Goal: Task Accomplishment & Management: Use online tool/utility

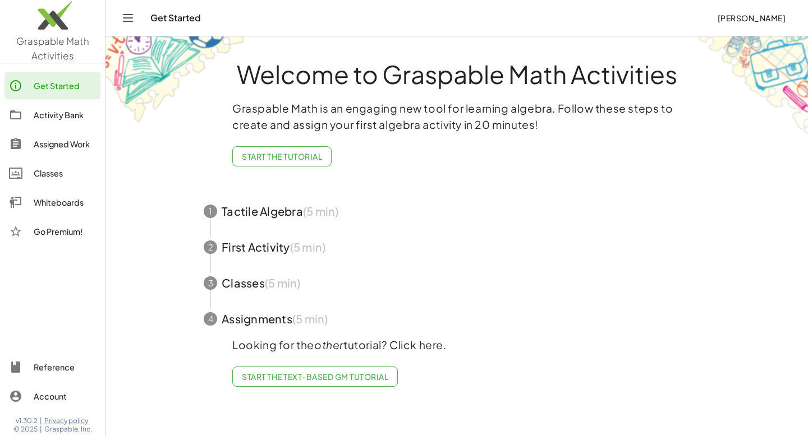
click at [59, 206] on div "Whiteboards" at bounding box center [65, 202] width 62 height 13
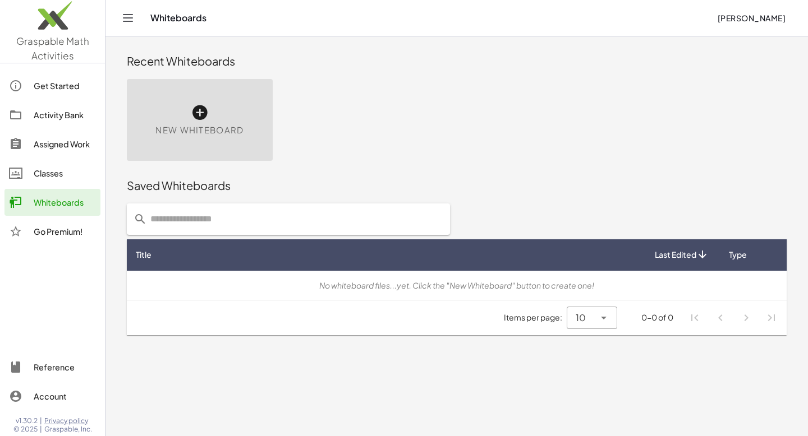
click at [192, 137] on div "New Whiteboard" at bounding box center [200, 120] width 146 height 82
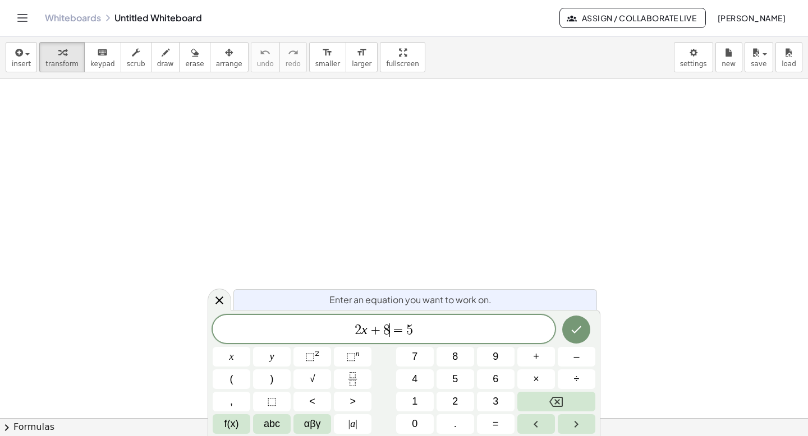
click at [428, 329] on span "2 x + 8 ​ = 5" at bounding box center [384, 331] width 342 height 16
click at [374, 331] on span "+" at bounding box center [379, 330] width 16 height 13
click at [394, 332] on span "=" at bounding box center [401, 330] width 16 height 13
click at [577, 333] on icon "Done" at bounding box center [575, 329] width 13 height 13
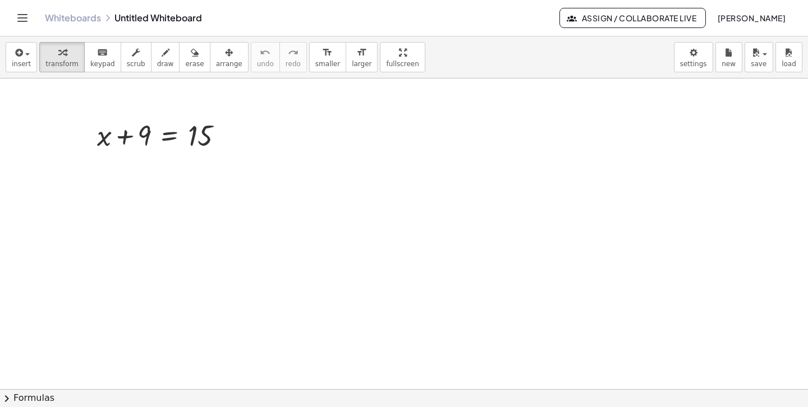
drag, startPoint x: 191, startPoint y: 114, endPoint x: 174, endPoint y: 128, distance: 21.9
click at [174, 128] on div "+ x + 9 = 15" at bounding box center [160, 135] width 160 height 44
click at [157, 67] on span "draw" at bounding box center [165, 64] width 17 height 8
drag, startPoint x: 188, startPoint y: 116, endPoint x: 172, endPoint y: 146, distance: 34.9
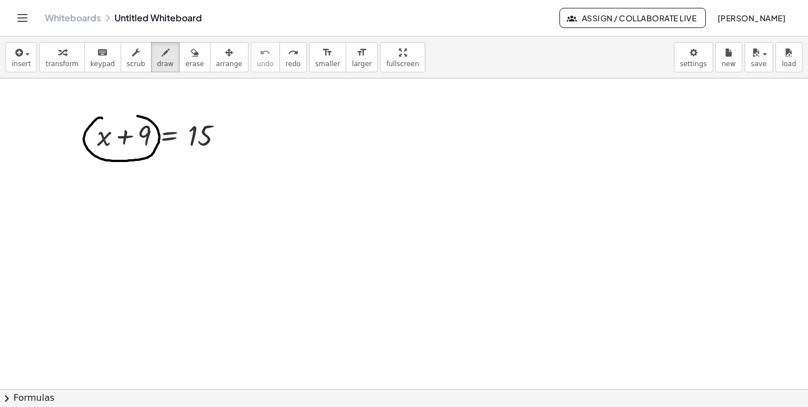
drag, startPoint x: 102, startPoint y: 118, endPoint x: 75, endPoint y: 131, distance: 30.1
drag, startPoint x: 355, startPoint y: 116, endPoint x: 364, endPoint y: 121, distance: 10.3
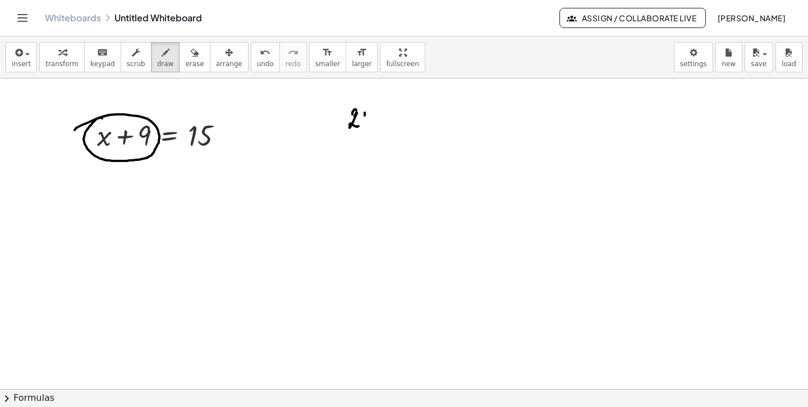
drag, startPoint x: 364, startPoint y: 115, endPoint x: 375, endPoint y: 116, distance: 10.7
drag, startPoint x: 375, startPoint y: 116, endPoint x: 383, endPoint y: 120, distance: 8.0
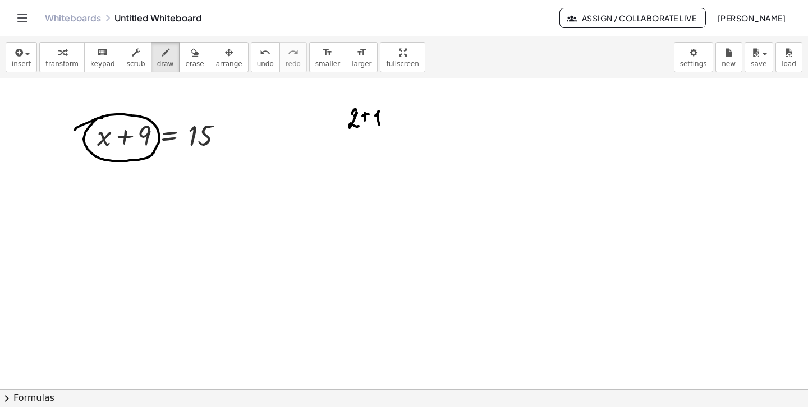
drag, startPoint x: 398, startPoint y: 121, endPoint x: 409, endPoint y: 119, distance: 11.3
drag, startPoint x: 417, startPoint y: 111, endPoint x: 427, endPoint y: 111, distance: 9.5
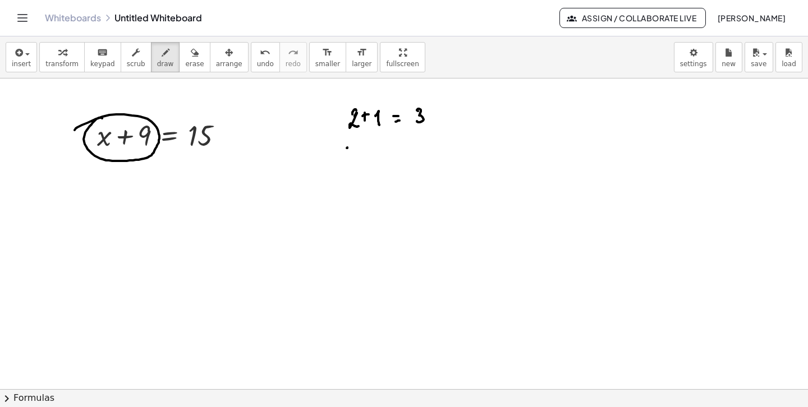
drag, startPoint x: 347, startPoint y: 148, endPoint x: 352, endPoint y: 154, distance: 7.2
drag, startPoint x: 353, startPoint y: 150, endPoint x: 353, endPoint y: 163, distance: 12.9
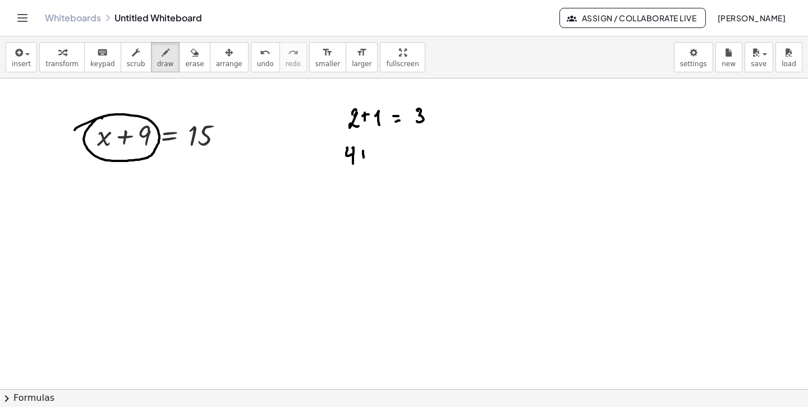
drag, startPoint x: 376, startPoint y: 149, endPoint x: 376, endPoint y: 157, distance: 8.4
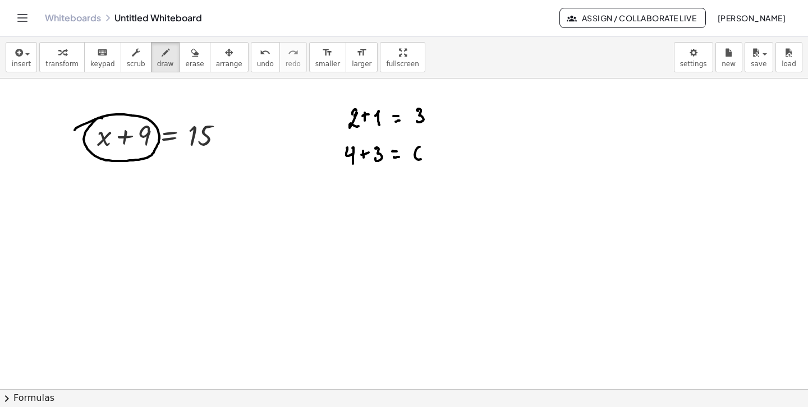
drag, startPoint x: 415, startPoint y: 155, endPoint x: 426, endPoint y: 155, distance: 11.8
drag, startPoint x: 435, startPoint y: 146, endPoint x: 434, endPoint y: 155, distance: 9.0
drag, startPoint x: 435, startPoint y: 151, endPoint x: 442, endPoint y: 148, distance: 7.0
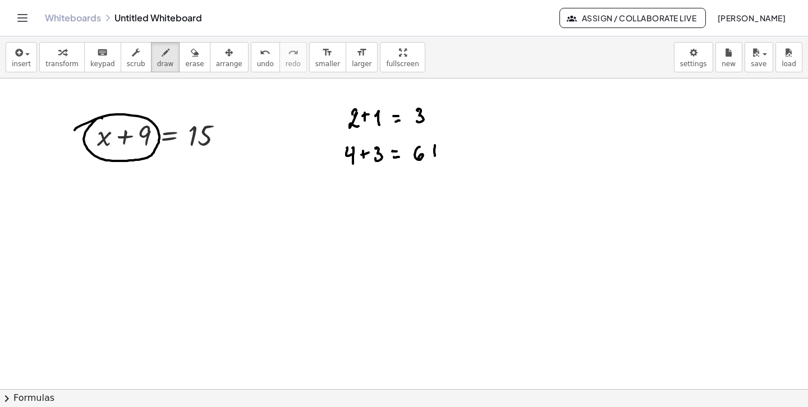
drag, startPoint x: 444, startPoint y: 150, endPoint x: 454, endPoint y: 154, distance: 10.3
drag, startPoint x: 339, startPoint y: 171, endPoint x: 375, endPoint y: 187, distance: 39.4
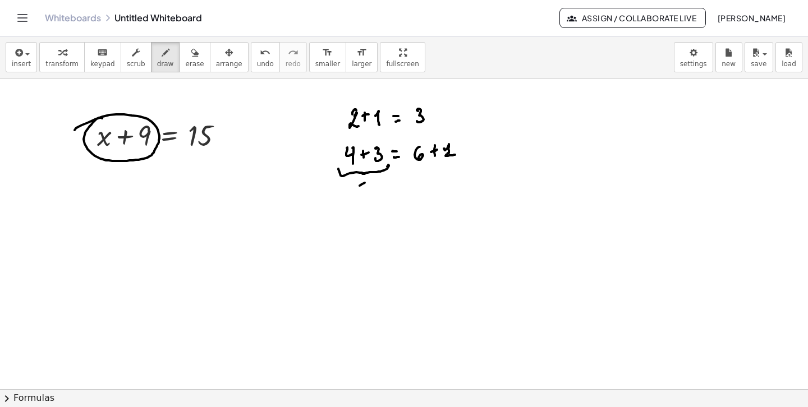
drag, startPoint x: 365, startPoint y: 183, endPoint x: 364, endPoint y: 196, distance: 13.5
drag, startPoint x: 362, startPoint y: 191, endPoint x: 373, endPoint y: 189, distance: 10.9
drag, startPoint x: 425, startPoint y: 173, endPoint x: 440, endPoint y: 191, distance: 23.5
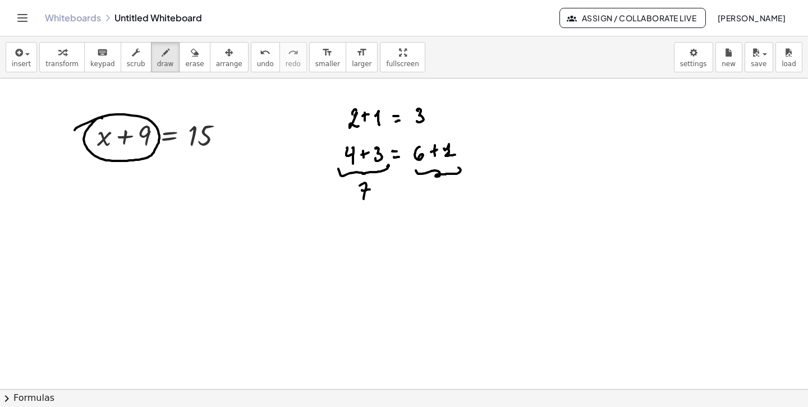
drag, startPoint x: 447, startPoint y: 189, endPoint x: 449, endPoint y: 195, distance: 6.8
drag, startPoint x: 360, startPoint y: 90, endPoint x: 394, endPoint y: 93, distance: 33.8
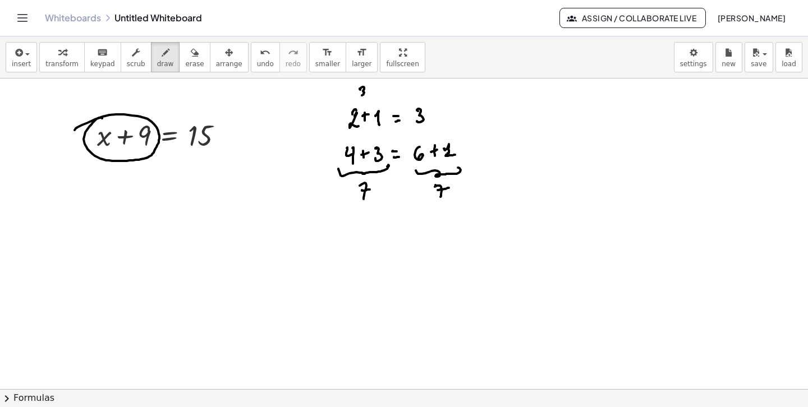
drag, startPoint x: 414, startPoint y: 90, endPoint x: 413, endPoint y: 96, distance: 5.6
click at [191, 59] on icon "button" at bounding box center [195, 52] width 8 height 13
drag, startPoint x: 349, startPoint y: 103, endPoint x: 442, endPoint y: 110, distance: 92.9
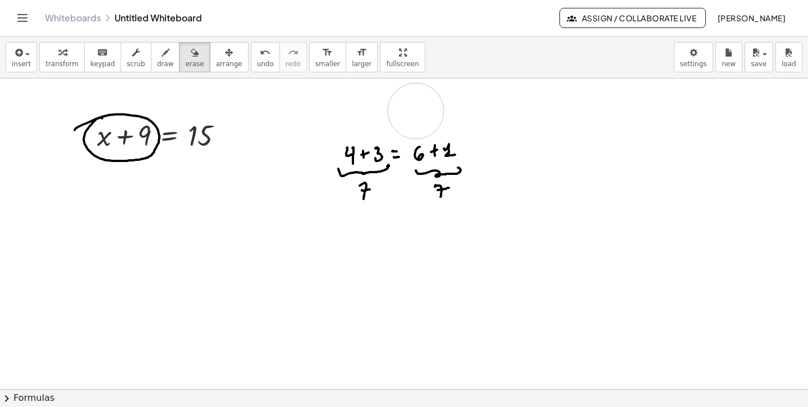
drag, startPoint x: 436, startPoint y: 127, endPoint x: 433, endPoint y: 174, distance: 47.2
drag, startPoint x: 355, startPoint y: 149, endPoint x: 366, endPoint y: 183, distance: 35.7
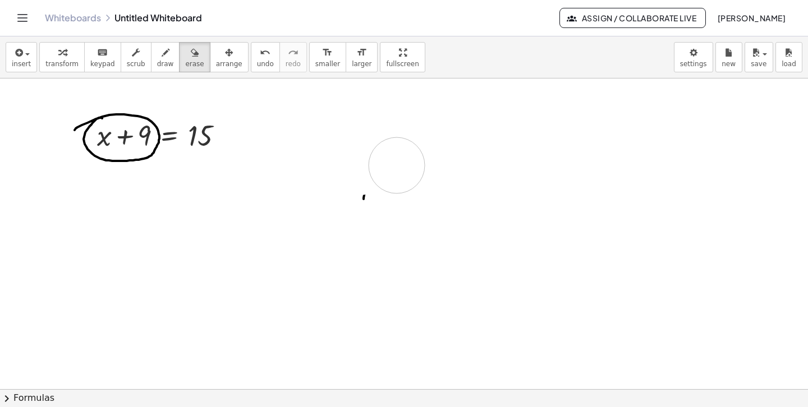
drag, startPoint x: 362, startPoint y: 195, endPoint x: 369, endPoint y: 203, distance: 9.9
drag, startPoint x: 159, startPoint y: 52, endPoint x: 154, endPoint y: 71, distance: 19.3
click at [162, 55] on icon "button" at bounding box center [166, 52] width 8 height 13
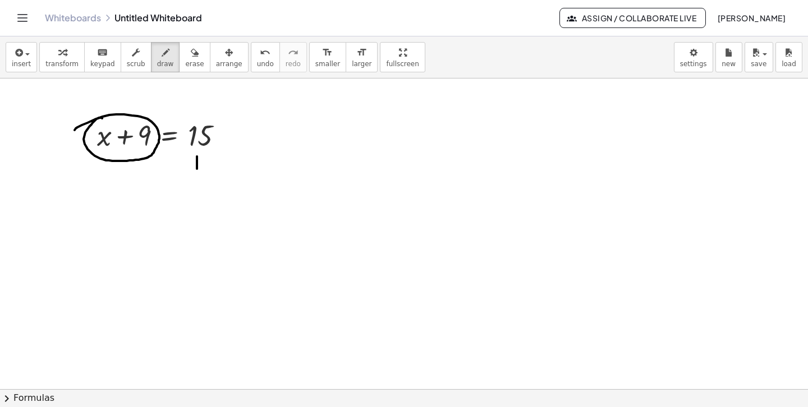
drag, startPoint x: 197, startPoint y: 157, endPoint x: 196, endPoint y: 182, distance: 25.8
drag, startPoint x: 192, startPoint y: 177, endPoint x: 200, endPoint y: 186, distance: 11.1
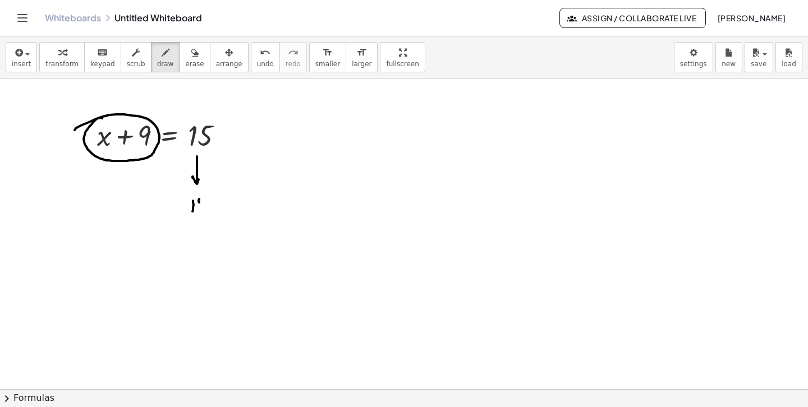
drag, startPoint x: 199, startPoint y: 199, endPoint x: 198, endPoint y: 206, distance: 7.4
drag
drag, startPoint x: 122, startPoint y: 167, endPoint x: 121, endPoint y: 191, distance: 24.2
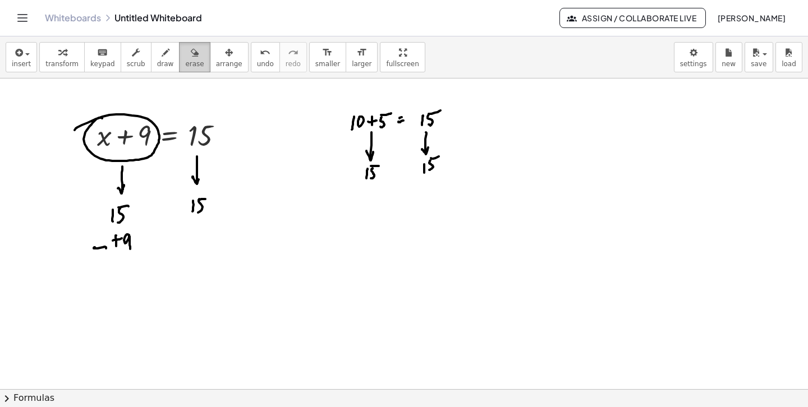
click at [185, 50] on div "button" at bounding box center [194, 51] width 19 height 13
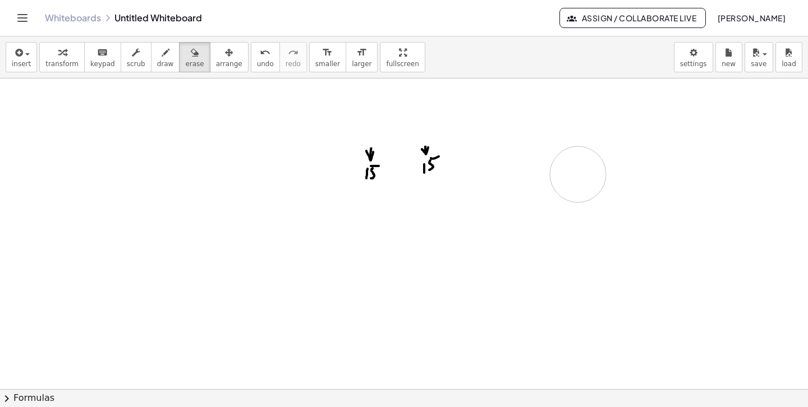
drag, startPoint x: 98, startPoint y: 177, endPoint x: 153, endPoint y: 183, distance: 55.3
drag, startPoint x: 353, startPoint y: 160, endPoint x: 419, endPoint y: 190, distance: 72.1
drag, startPoint x: 374, startPoint y: 108, endPoint x: 386, endPoint y: 108, distance: 12.3
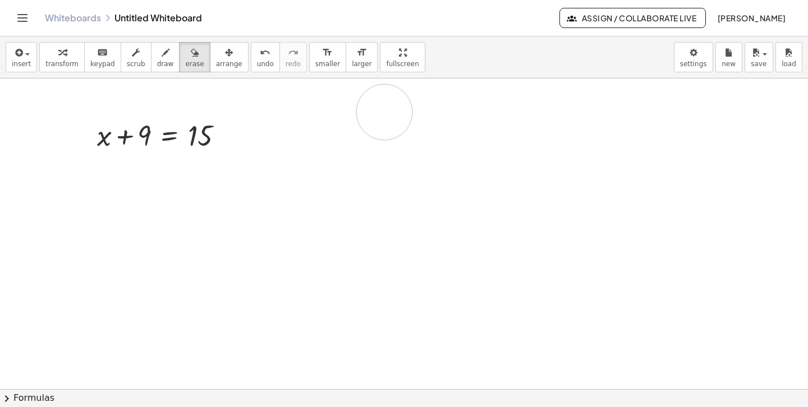
drag, startPoint x: 157, startPoint y: 58, endPoint x: 154, endPoint y: 64, distance: 6.8
click at [155, 62] on button "draw" at bounding box center [165, 57] width 29 height 30
drag, startPoint x: 403, startPoint y: 109, endPoint x: 414, endPoint y: 117, distance: 14.0
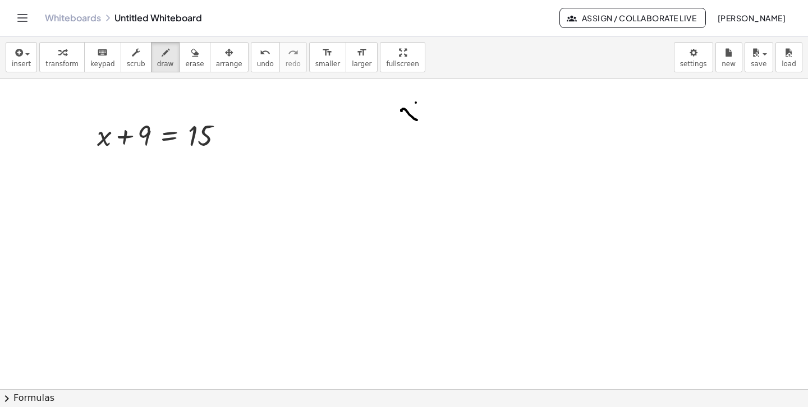
drag, startPoint x: 416, startPoint y: 103, endPoint x: 415, endPoint y: 114, distance: 11.8
drag, startPoint x: 426, startPoint y: 108, endPoint x: 433, endPoint y: 112, distance: 7.8
drag, startPoint x: 429, startPoint y: 116, endPoint x: 438, endPoint y: 118, distance: 9.7
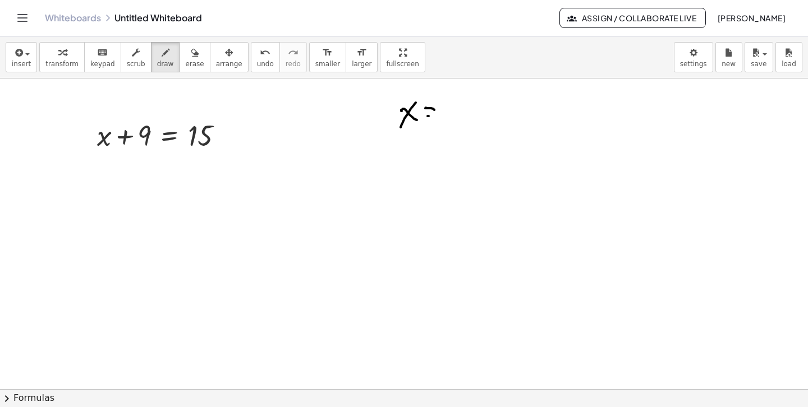
drag, startPoint x: 119, startPoint y: 126, endPoint x: 117, endPoint y: 154, distance: 28.1
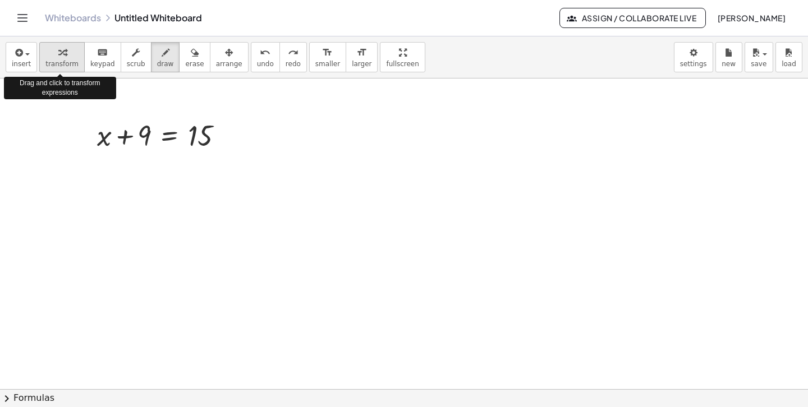
click at [58, 60] on span "transform" at bounding box center [61, 64] width 33 height 8
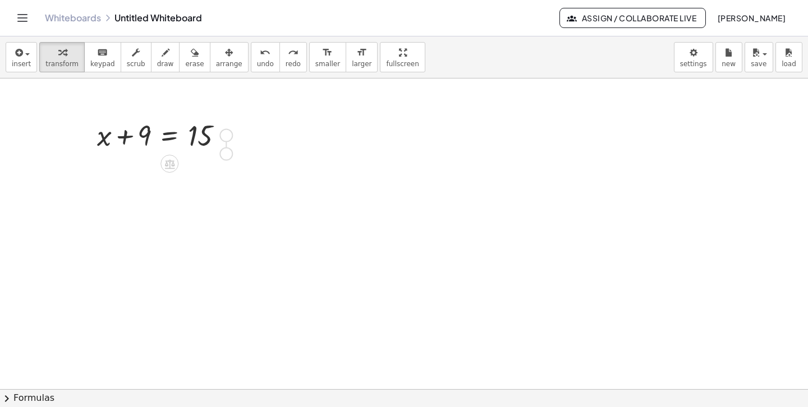
drag, startPoint x: 229, startPoint y: 136, endPoint x: 229, endPoint y: 159, distance: 23.0
drag, startPoint x: 226, startPoint y: 137, endPoint x: 222, endPoint y: 190, distance: 52.8
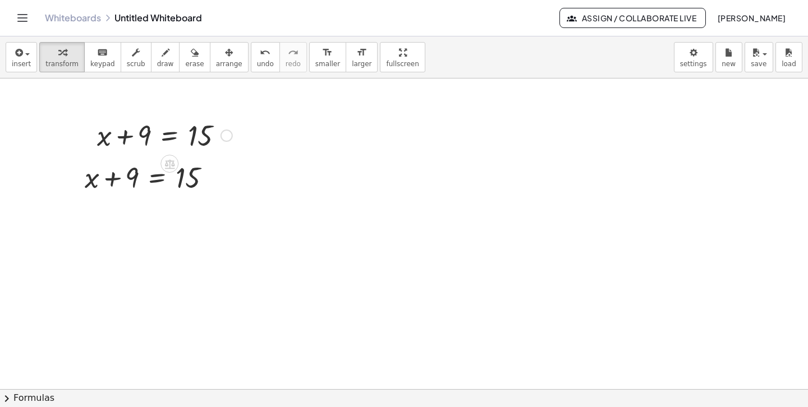
click at [178, 144] on div at bounding box center [164, 135] width 146 height 38
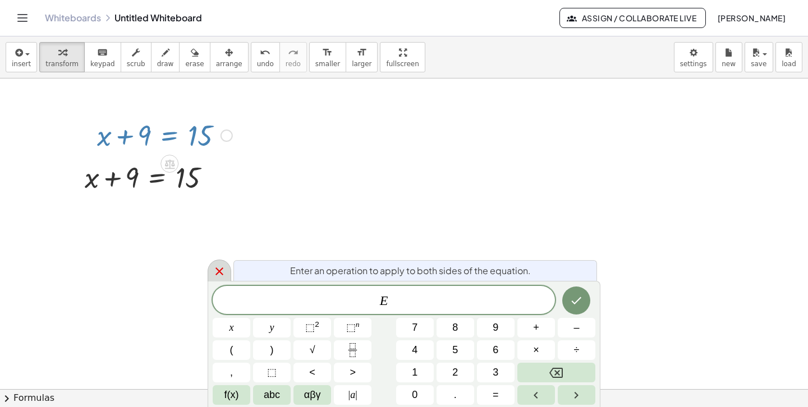
click at [217, 272] on icon at bounding box center [219, 271] width 13 height 13
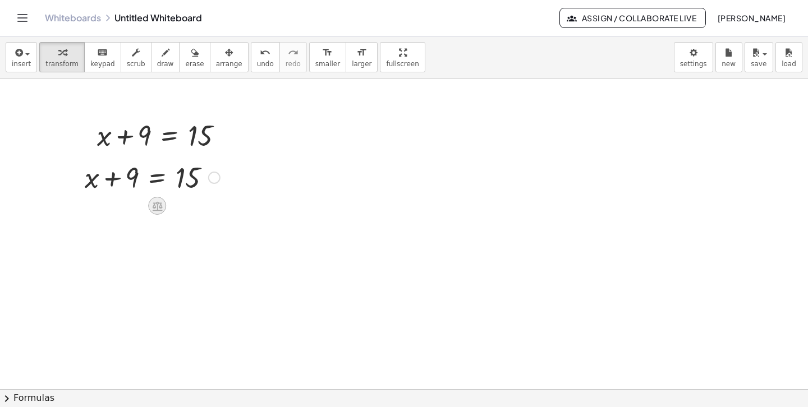
click at [157, 209] on icon at bounding box center [157, 206] width 10 height 10
click at [133, 205] on span "−" at bounding box center [134, 206] width 7 height 16
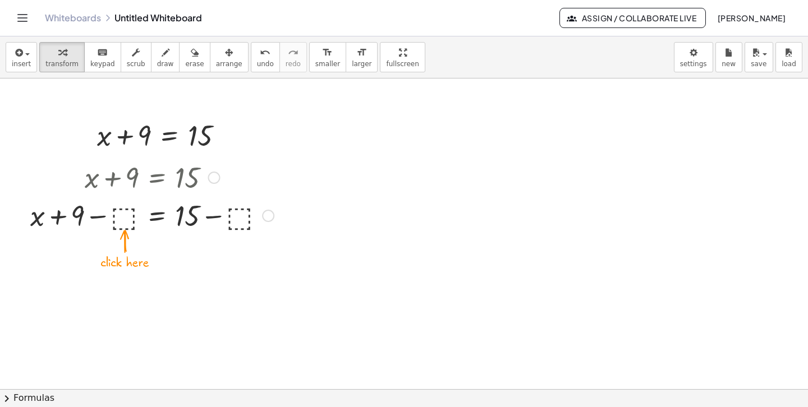
click at [125, 220] on div at bounding box center [152, 215] width 255 height 38
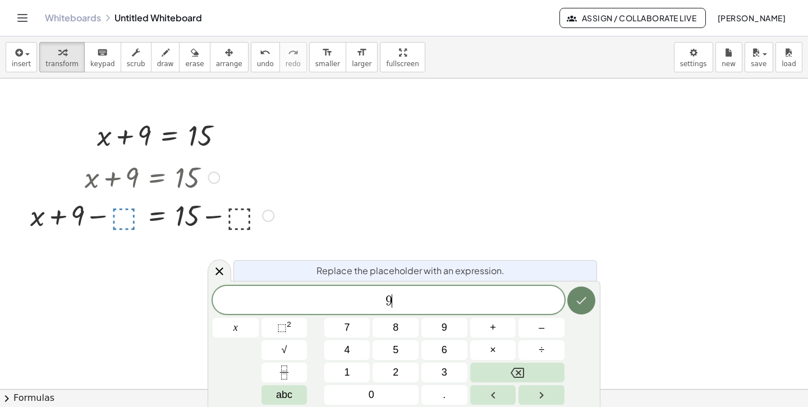
click at [584, 303] on icon "Done" at bounding box center [581, 300] width 13 height 13
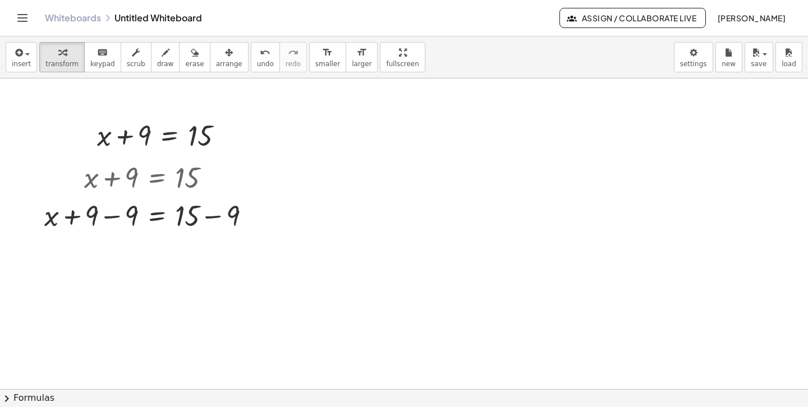
drag, startPoint x: 362, startPoint y: 99, endPoint x: 366, endPoint y: 112, distance: 13.0
click at [162, 58] on icon "button" at bounding box center [166, 52] width 8 height 13
drag, startPoint x: 380, startPoint y: 105, endPoint x: 381, endPoint y: 123, distance: 18.0
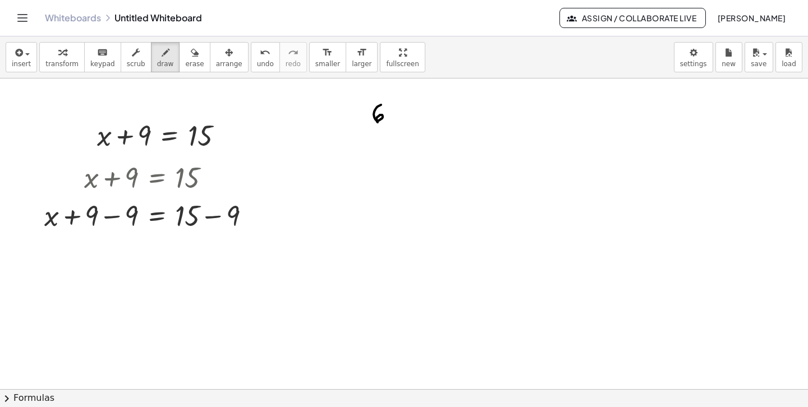
drag, startPoint x: 403, startPoint y: 107, endPoint x: 408, endPoint y: 114, distance: 8.9
drag, startPoint x: 432, startPoint y: 109, endPoint x: 439, endPoint y: 109, distance: 6.8
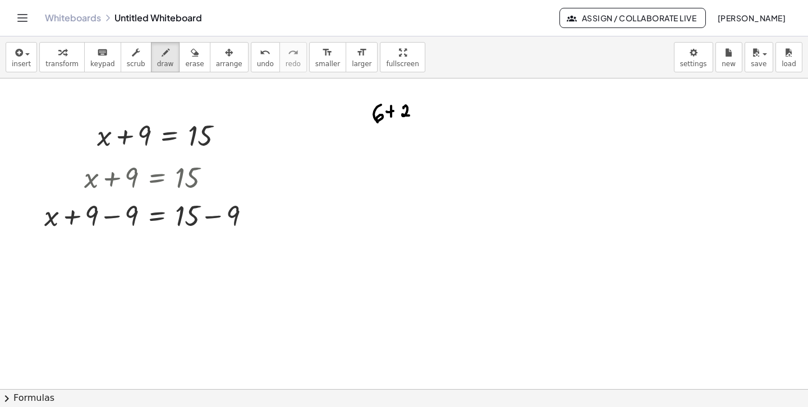
drag, startPoint x: 433, startPoint y: 116, endPoint x: 440, endPoint y: 114, distance: 7.5
drag, startPoint x: 481, startPoint y: 100, endPoint x: 484, endPoint y: 112, distance: 11.4
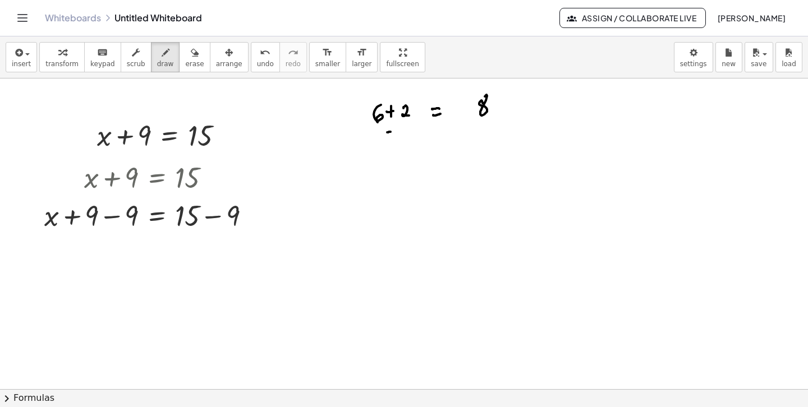
drag, startPoint x: 390, startPoint y: 132, endPoint x: 399, endPoint y: 132, distance: 8.4
drag, startPoint x: 403, startPoint y: 126, endPoint x: 407, endPoint y: 133, distance: 7.8
drag, startPoint x: 471, startPoint y: 130, endPoint x: 479, endPoint y: 128, distance: 8.0
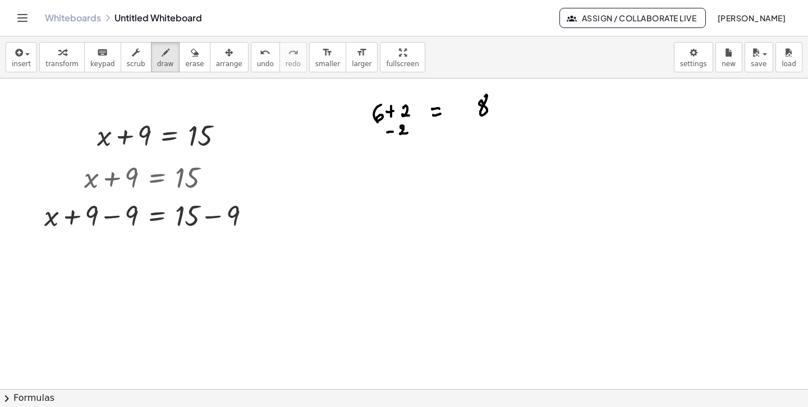
drag, startPoint x: 486, startPoint y: 127, endPoint x: 493, endPoint y: 135, distance: 10.3
drag, startPoint x: 388, startPoint y: 147, endPoint x: 387, endPoint y: 159, distance: 11.8
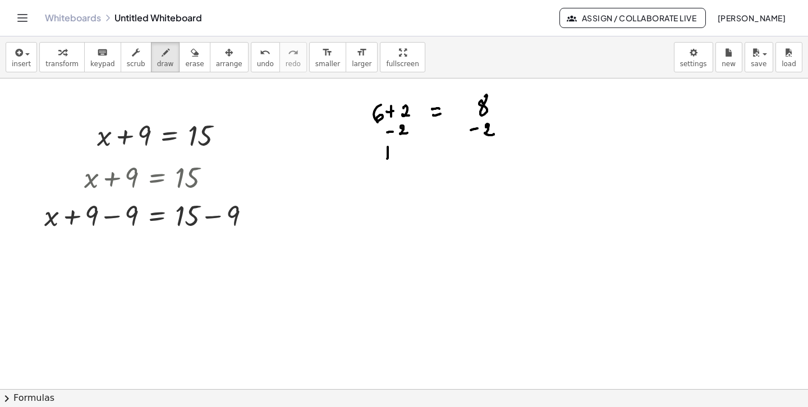
drag, startPoint x: 384, startPoint y: 155, endPoint x: 394, endPoint y: 152, distance: 10.1
drag, startPoint x: 401, startPoint y: 147, endPoint x: 435, endPoint y: 151, distance: 35.1
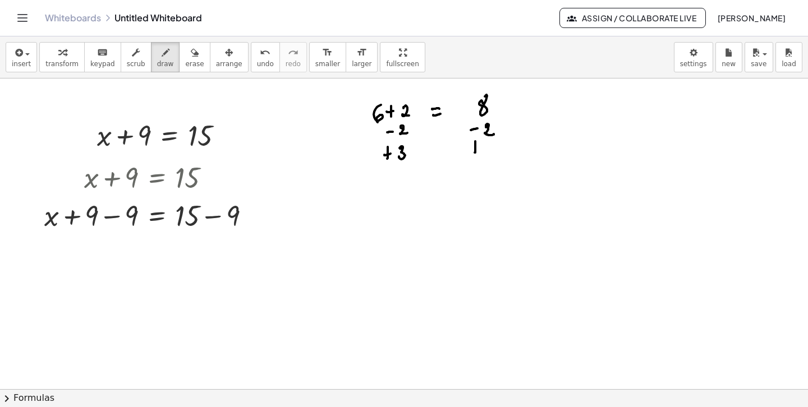
drag, startPoint x: 476, startPoint y: 146, endPoint x: 482, endPoint y: 146, distance: 6.7
drag, startPoint x: 488, startPoint y: 143, endPoint x: 486, endPoint y: 153, distance: 9.8
drag, startPoint x: 82, startPoint y: 167, endPoint x: 79, endPoint y: 191, distance: 24.4
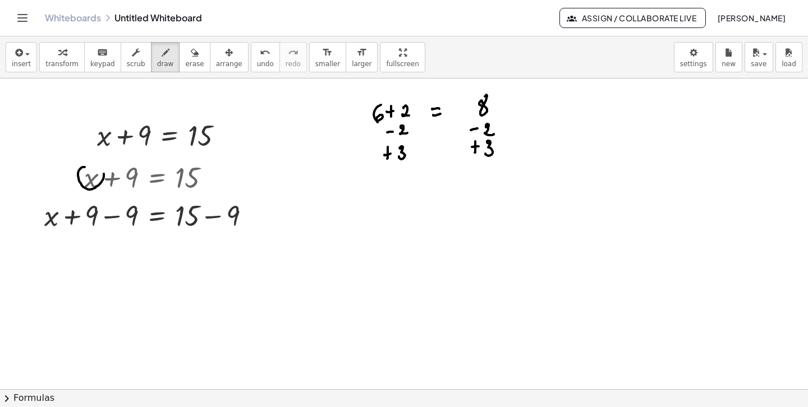
drag, startPoint x: 81, startPoint y: 173, endPoint x: 66, endPoint y: 181, distance: 17.3
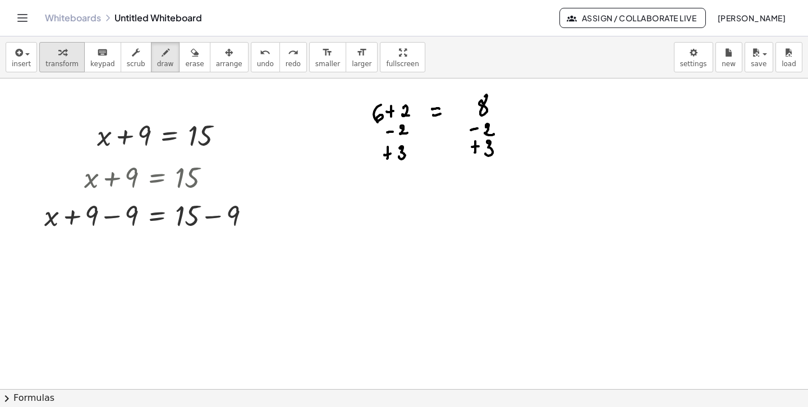
click at [61, 52] on icon "button" at bounding box center [62, 52] width 8 height 13
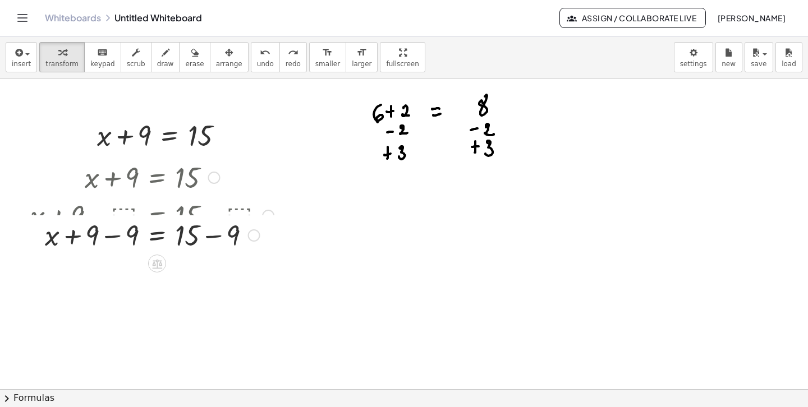
drag, startPoint x: 251, startPoint y: 218, endPoint x: 249, endPoint y: 252, distance: 33.7
click at [157, 236] on div "+ x + 9 = 15 − + − 9 9" at bounding box center [157, 236] width 0 height 0
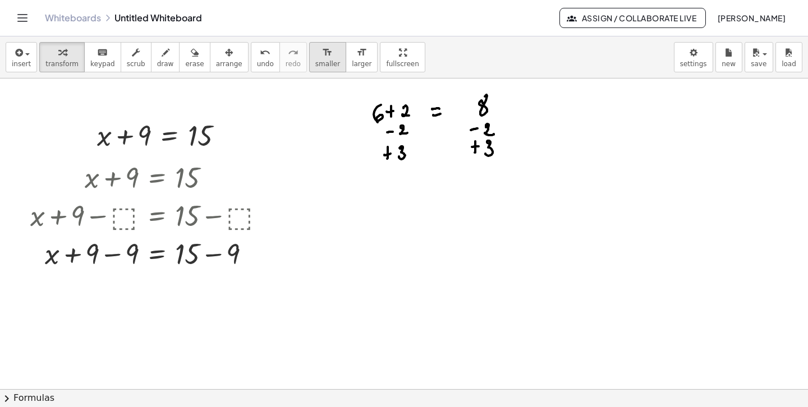
click at [319, 60] on span "smaller" at bounding box center [327, 64] width 25 height 8
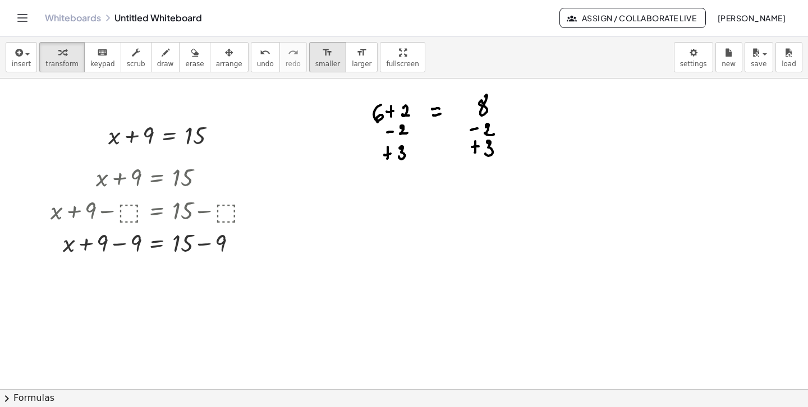
click at [322, 54] on icon "format_size" at bounding box center [327, 52] width 11 height 13
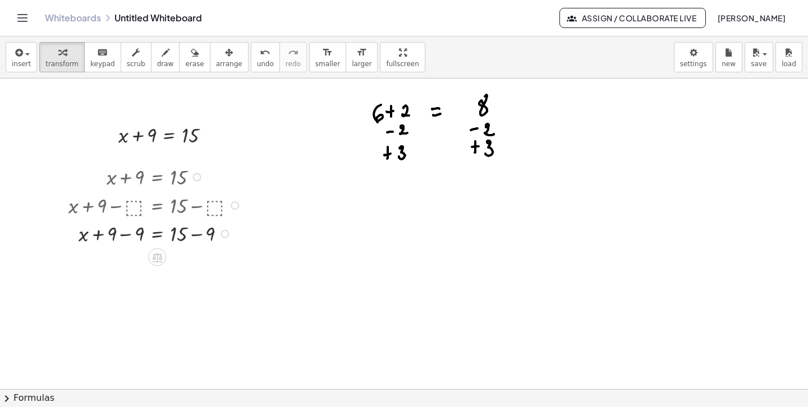
drag, startPoint x: 227, startPoint y: 236, endPoint x: 226, endPoint y: 251, distance: 15.7
drag, startPoint x: 224, startPoint y: 234, endPoint x: 224, endPoint y: 254, distance: 20.2
click at [212, 238] on div at bounding box center [156, 233] width 187 height 29
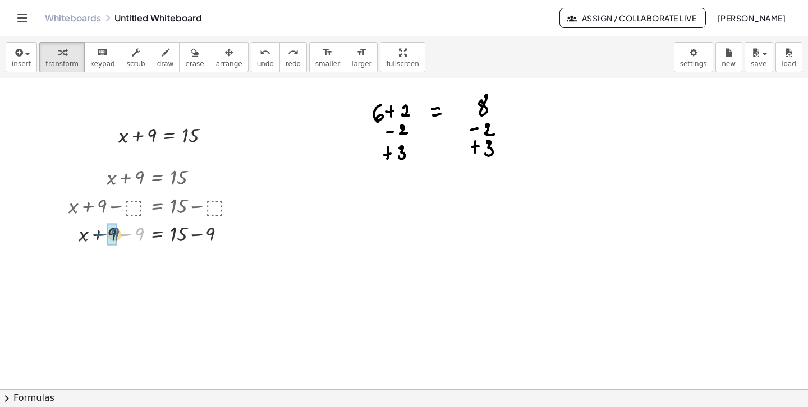
drag, startPoint x: 137, startPoint y: 236, endPoint x: 108, endPoint y: 235, distance: 29.7
drag, startPoint x: 225, startPoint y: 263, endPoint x: 223, endPoint y: 308, distance: 44.9
drag, startPoint x: 208, startPoint y: 295, endPoint x: 185, endPoint y: 295, distance: 23.0
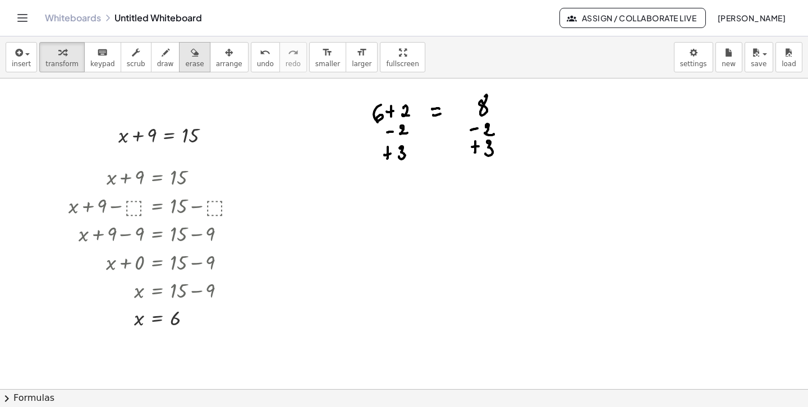
click at [185, 59] on button "erase" at bounding box center [194, 57] width 31 height 30
drag, startPoint x: 374, startPoint y: 118, endPoint x: 430, endPoint y: 149, distance: 64.8
drag, startPoint x: 431, startPoint y: 115, endPoint x: 454, endPoint y: 117, distance: 23.1
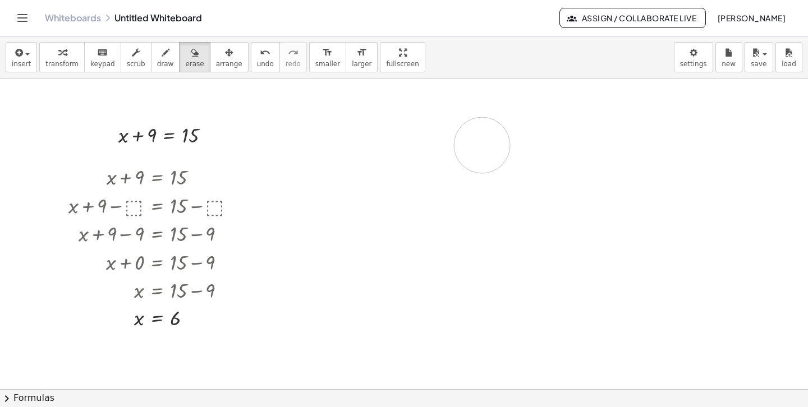
drag, startPoint x: 481, startPoint y: 107, endPoint x: 486, endPoint y: 148, distance: 41.9
click at [95, 61] on span "keypad" at bounding box center [102, 64] width 25 height 8
click at [21, 59] on icon "button" at bounding box center [18, 52] width 10 height 13
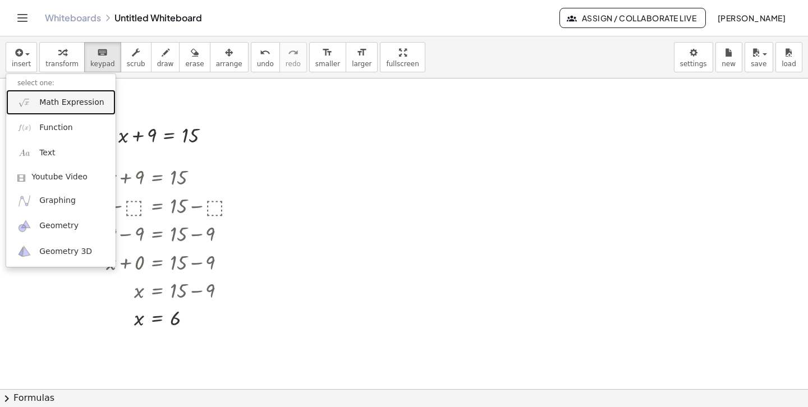
click at [80, 101] on span "Math Expression" at bounding box center [71, 102] width 65 height 11
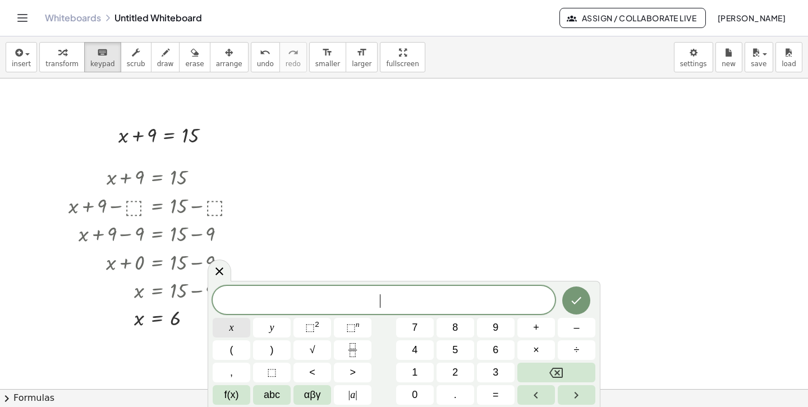
click at [234, 329] on button "x" at bounding box center [232, 328] width 38 height 20
click at [535, 333] on span "+" at bounding box center [536, 327] width 6 height 15
click at [413, 369] on span "1" at bounding box center [415, 372] width 6 height 15
click at [455, 350] on span "5" at bounding box center [455, 350] width 6 height 15
click at [496, 397] on span "=" at bounding box center [496, 395] width 6 height 15
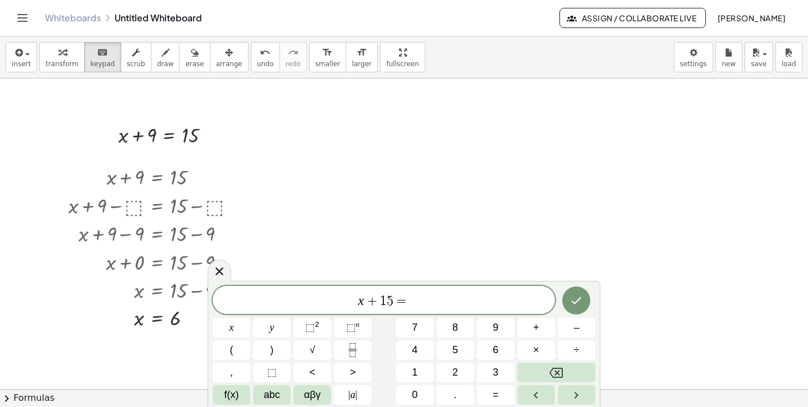
click at [360, 300] on var "x" at bounding box center [361, 300] width 6 height 15
click at [426, 302] on span "3 ​ x + 1 5 =" at bounding box center [384, 301] width 342 height 16
click at [239, 329] on button "x" at bounding box center [232, 328] width 38 height 20
click at [533, 328] on span "+" at bounding box center [536, 327] width 6 height 15
click at [410, 348] on button "4" at bounding box center [415, 351] width 38 height 20
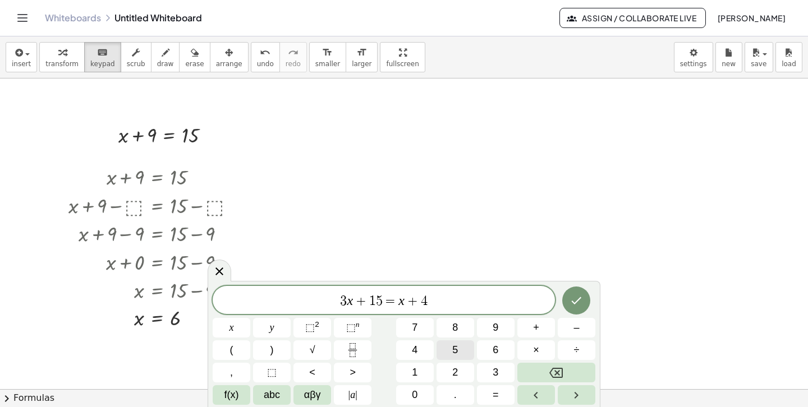
click at [456, 353] on span "5" at bounding box center [455, 350] width 6 height 15
click at [587, 298] on button "Done" at bounding box center [576, 301] width 28 height 28
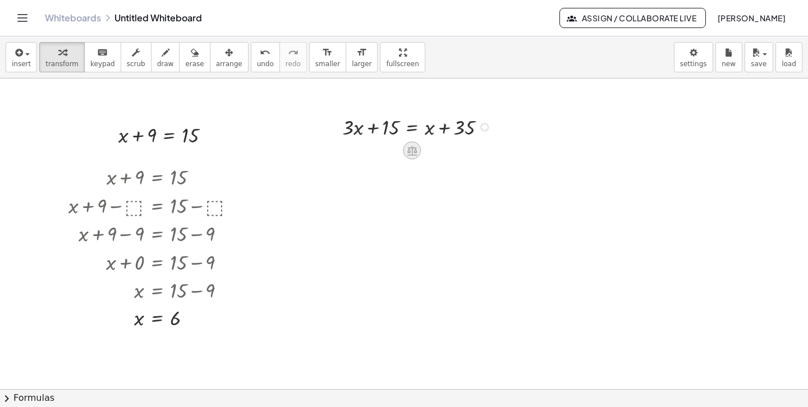
click at [411, 155] on icon at bounding box center [412, 151] width 10 height 10
click at [431, 155] on span "÷" at bounding box center [434, 151] width 6 height 16
click at [411, 151] on icon at bounding box center [412, 151] width 12 height 12
click at [390, 154] on span "−" at bounding box center [389, 151] width 7 height 16
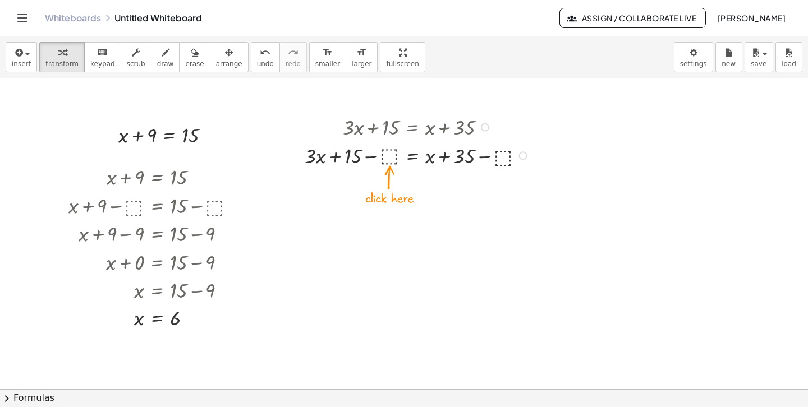
click at [387, 155] on div at bounding box center [419, 155] width 240 height 29
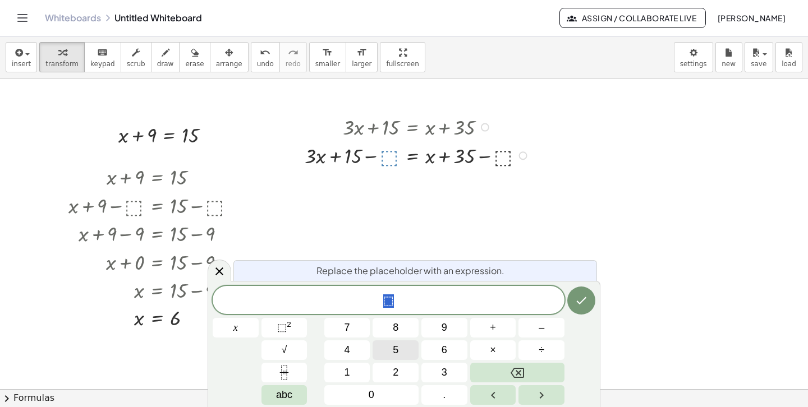
click at [397, 352] on span "5" at bounding box center [396, 350] width 6 height 15
click at [586, 305] on icon "Done" at bounding box center [581, 300] width 13 height 13
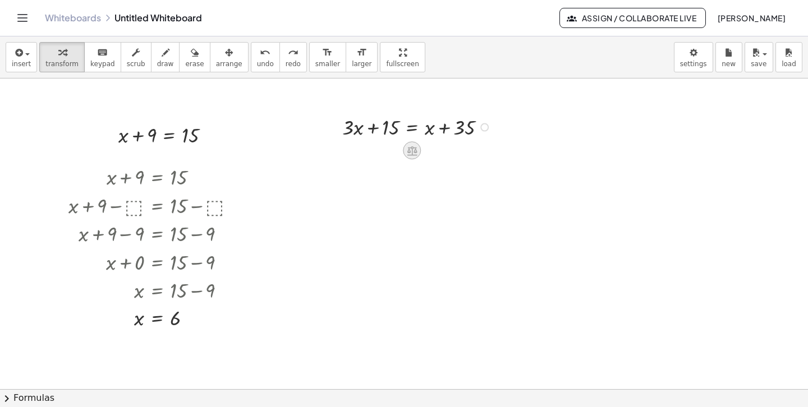
click at [412, 149] on icon at bounding box center [412, 151] width 10 height 10
click at [391, 149] on span "−" at bounding box center [389, 151] width 7 height 16
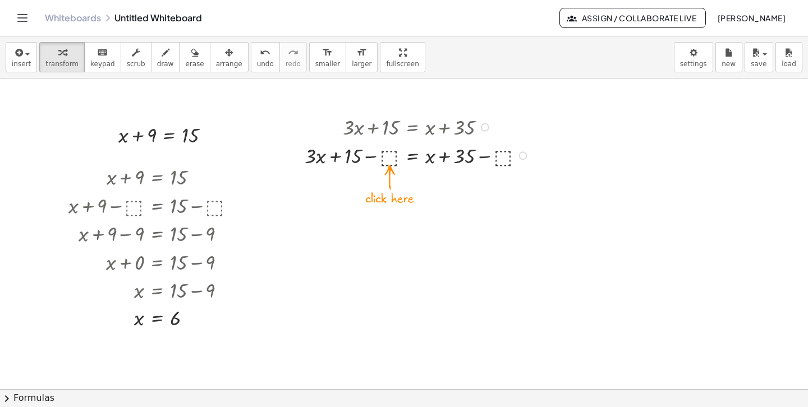
click at [387, 158] on div at bounding box center [419, 155] width 240 height 29
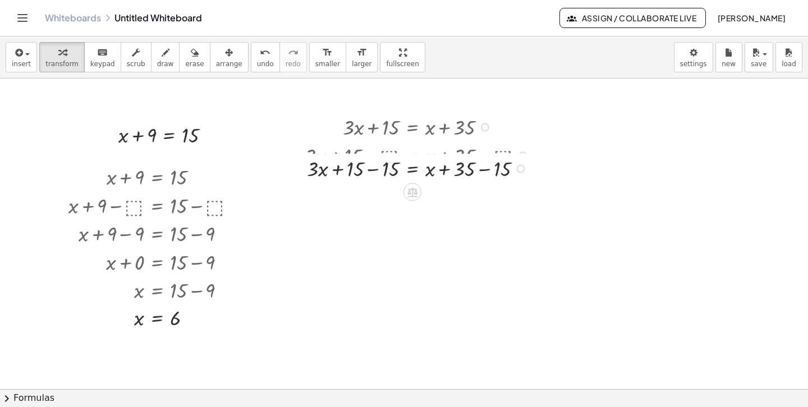
drag, startPoint x: 521, startPoint y: 157, endPoint x: 521, endPoint y: 178, distance: 20.8
click at [412, 169] on div "+ · 3 · x + 15 = + x + 35 − − 15 15" at bounding box center [412, 169] width 0 height 0
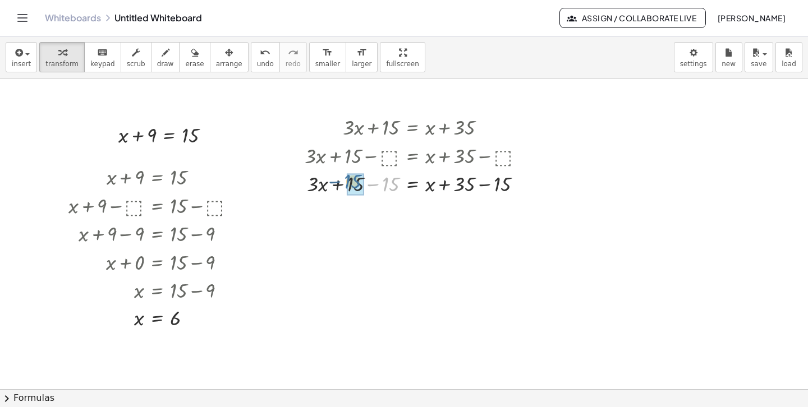
drag, startPoint x: 396, startPoint y: 187, endPoint x: 357, endPoint y: 185, distance: 38.8
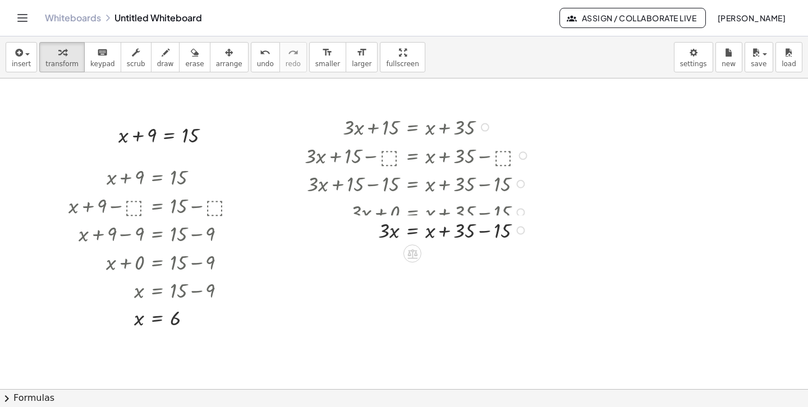
drag, startPoint x: 520, startPoint y: 214, endPoint x: 520, endPoint y: 236, distance: 22.4
click at [412, 231] on div "· 3 · x = + x + 35 − 15" at bounding box center [412, 231] width 0 height 0
drag, startPoint x: 504, startPoint y: 242, endPoint x: 467, endPoint y: 242, distance: 37.0
drag, startPoint x: 502, startPoint y: 214, endPoint x: 470, endPoint y: 214, distance: 32.0
click at [461, 244] on div at bounding box center [419, 240] width 240 height 29
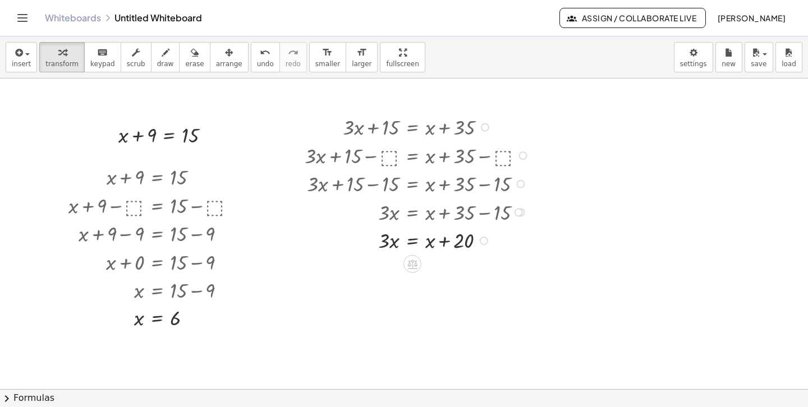
click at [463, 241] on div at bounding box center [419, 240] width 240 height 29
click at [455, 235] on div at bounding box center [419, 240] width 240 height 29
click at [135, 56] on div "button" at bounding box center [136, 51] width 19 height 13
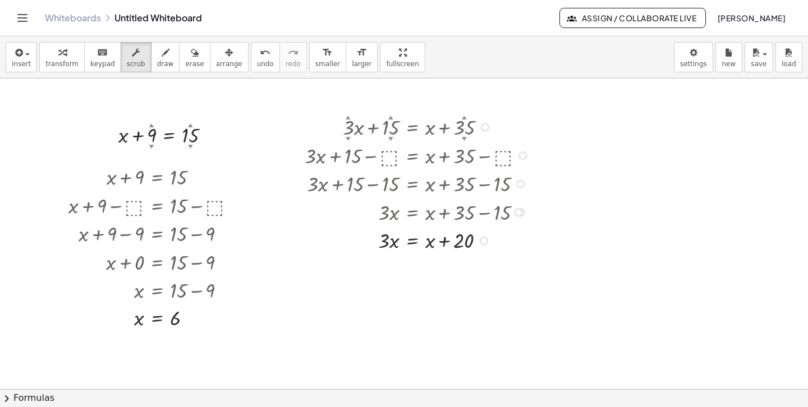
click at [348, 117] on div "▲" at bounding box center [348, 117] width 5 height 7
click at [389, 117] on div "▲" at bounding box center [390, 117] width 5 height 7
click at [462, 118] on div "▲" at bounding box center [464, 117] width 5 height 7
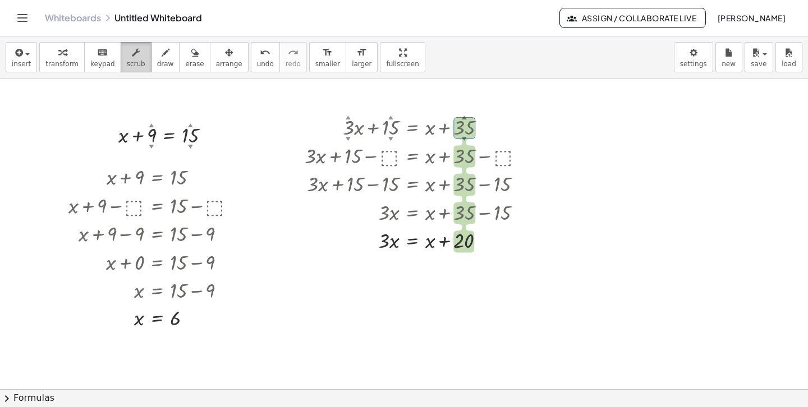
click at [132, 56] on icon "button" at bounding box center [136, 52] width 8 height 13
click at [462, 117] on div "▲" at bounding box center [464, 117] width 5 height 7
click at [468, 120] on div at bounding box center [419, 126] width 240 height 29
click at [464, 120] on div "▲" at bounding box center [464, 117] width 5 height 7
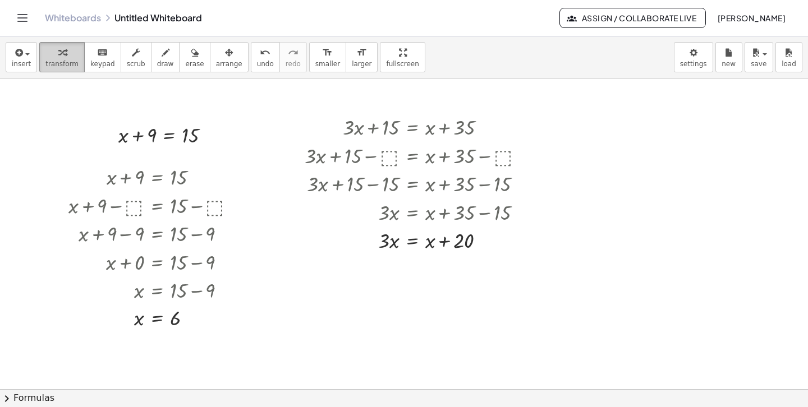
click at [58, 62] on span "transform" at bounding box center [61, 64] width 33 height 8
click at [415, 266] on icon at bounding box center [412, 265] width 10 height 10
click at [389, 268] on span "−" at bounding box center [390, 264] width 7 height 16
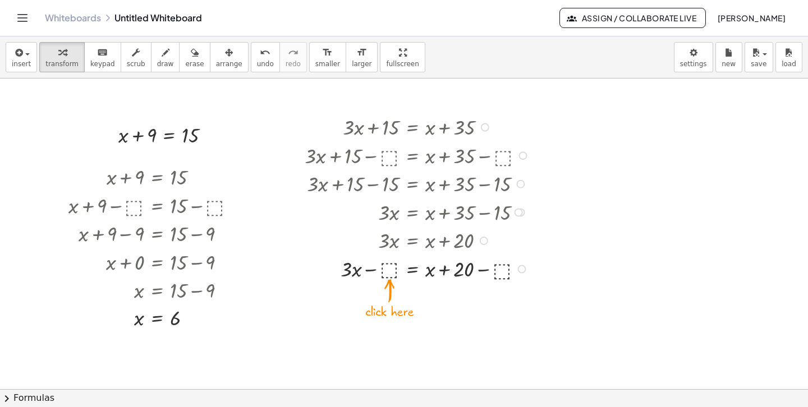
click at [389, 272] on div at bounding box center [419, 268] width 240 height 29
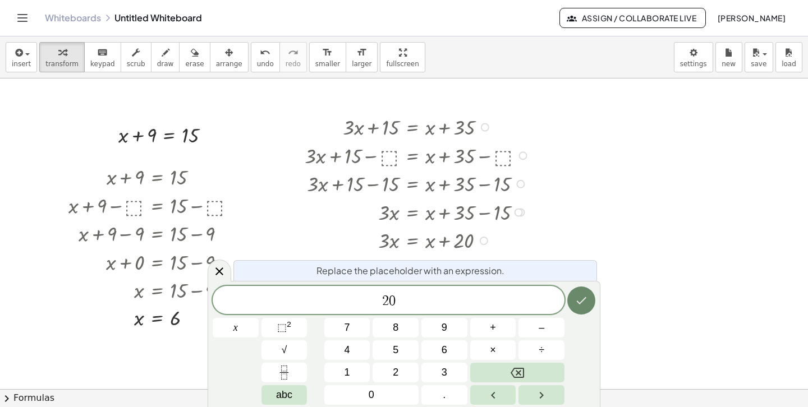
click at [589, 304] on button "Done" at bounding box center [581, 301] width 28 height 28
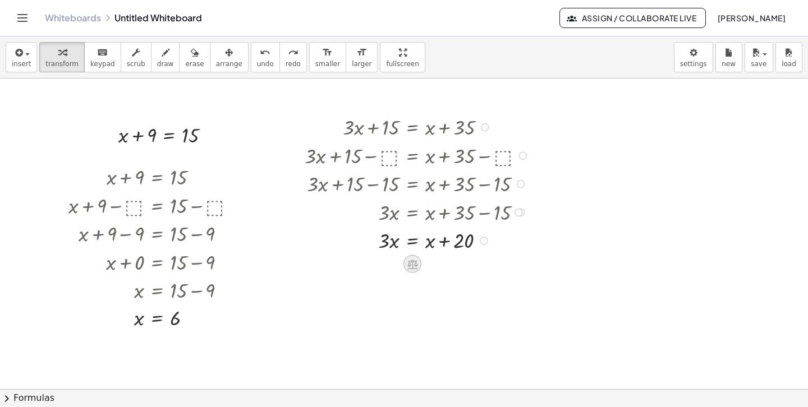
click at [415, 264] on icon at bounding box center [412, 265] width 10 height 10
click at [397, 263] on div "−" at bounding box center [390, 264] width 18 height 18
click at [385, 264] on div at bounding box center [419, 268] width 240 height 29
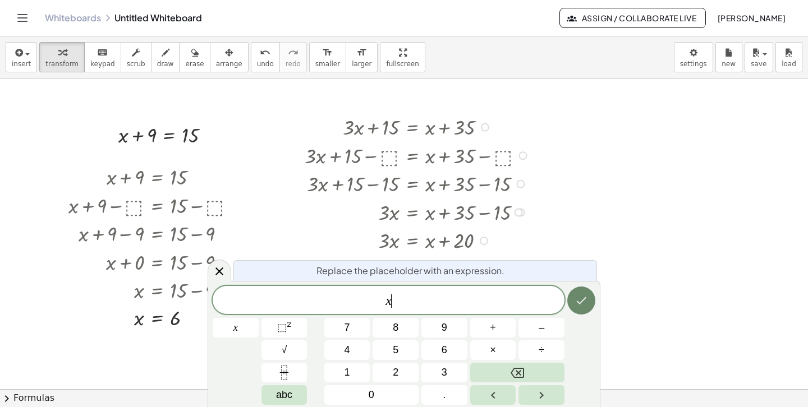
click at [578, 304] on icon "Done" at bounding box center [581, 300] width 13 height 13
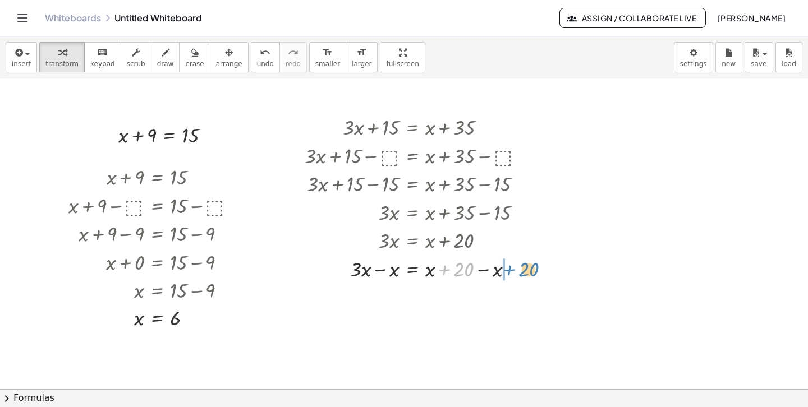
drag, startPoint x: 446, startPoint y: 271, endPoint x: 512, endPoint y: 272, distance: 65.6
click at [513, 273] on div at bounding box center [419, 268] width 240 height 29
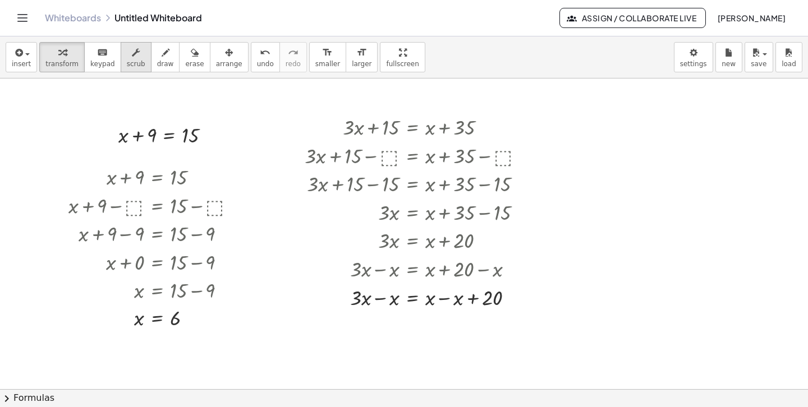
click at [132, 59] on icon "button" at bounding box center [136, 52] width 8 height 13
click at [463, 118] on div "▲" at bounding box center [464, 117] width 5 height 7
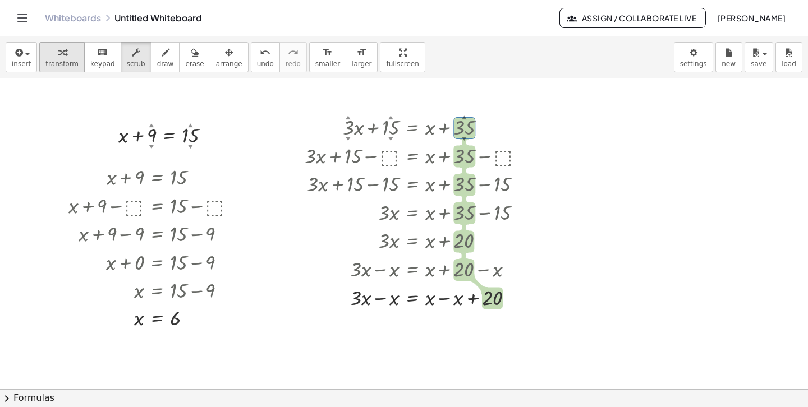
click at [49, 57] on div "button" at bounding box center [61, 51] width 33 height 13
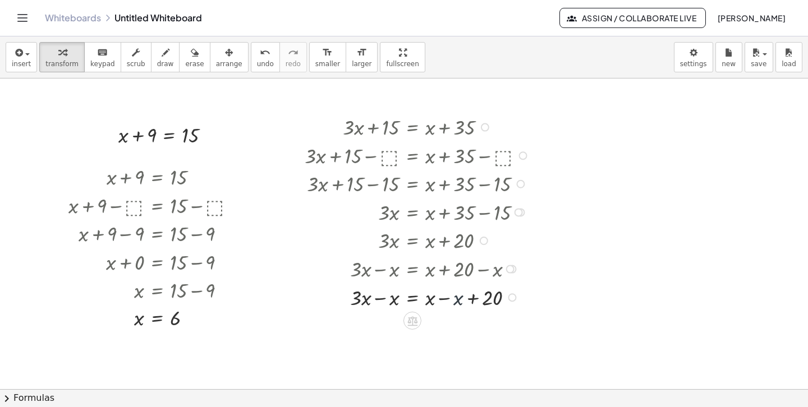
click at [457, 300] on div at bounding box center [419, 297] width 240 height 29
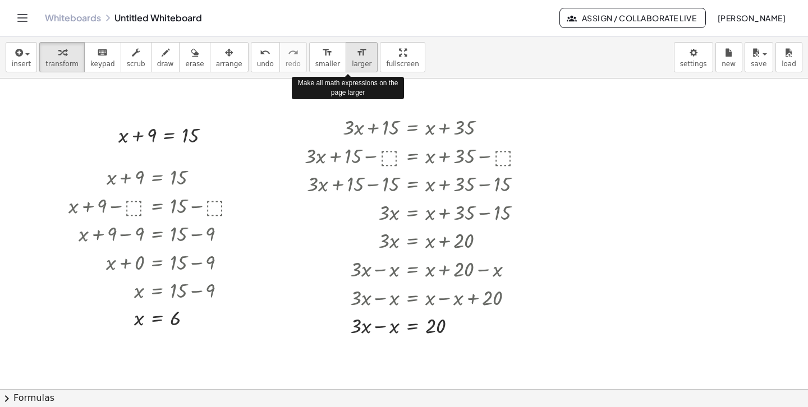
click at [352, 61] on span "larger" at bounding box center [362, 64] width 20 height 8
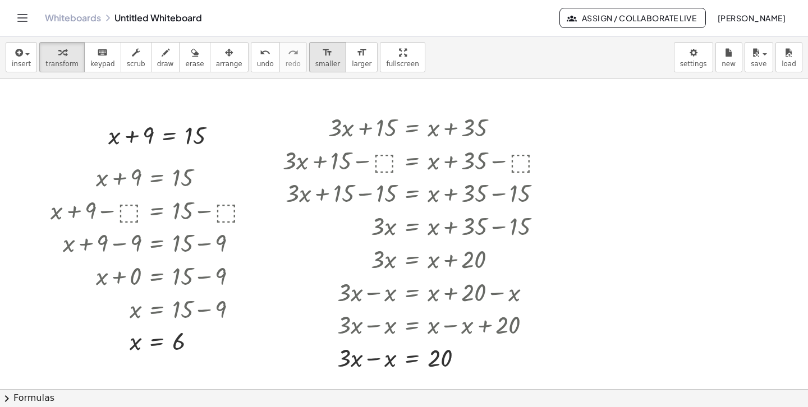
click at [322, 56] on icon "format_size" at bounding box center [327, 52] width 11 height 13
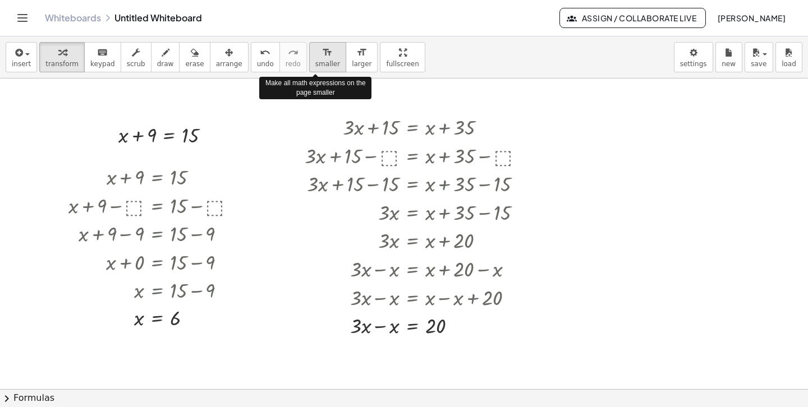
click at [322, 56] on icon "format_size" at bounding box center [327, 52] width 11 height 13
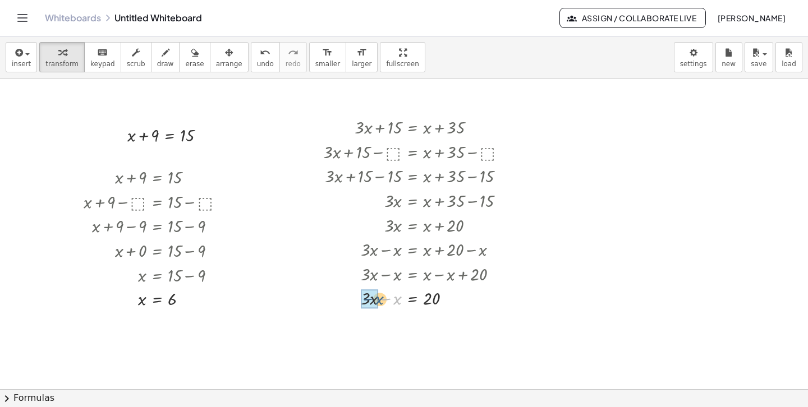
drag, startPoint x: 397, startPoint y: 304, endPoint x: 378, endPoint y: 304, distance: 19.6
click at [157, 60] on button "draw" at bounding box center [165, 57] width 29 height 30
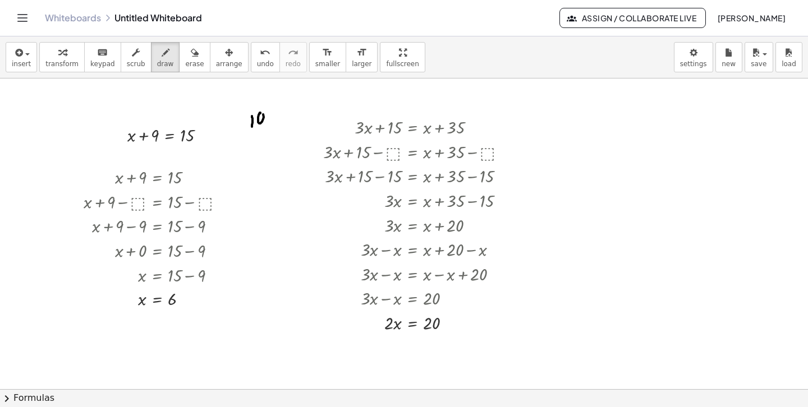
drag, startPoint x: 258, startPoint y: 120, endPoint x: 251, endPoint y: 122, distance: 7.6
drag, startPoint x: 238, startPoint y: 111, endPoint x: 259, endPoint y: 109, distance: 21.4
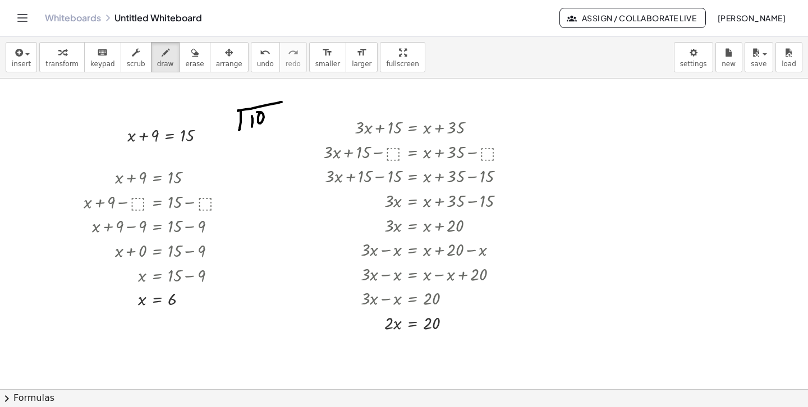
drag, startPoint x: 221, startPoint y: 116, endPoint x: 222, endPoint y: 126, distance: 10.1
drag, startPoint x: 228, startPoint y: 118, endPoint x: 223, endPoint y: 121, distance: 6.0
drag, startPoint x: 252, startPoint y: 95, endPoint x: 260, endPoint y: 100, distance: 8.6
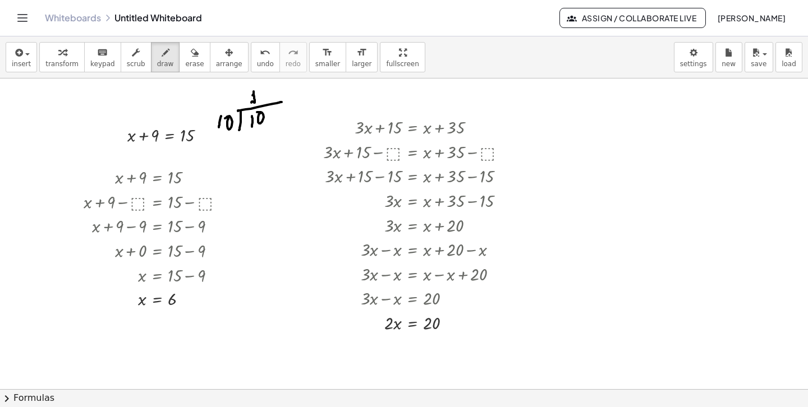
drag, startPoint x: 275, startPoint y: 276, endPoint x: 275, endPoint y: 282, distance: 6.2
drag, startPoint x: 277, startPoint y: 270, endPoint x: 284, endPoint y: 267, distance: 7.8
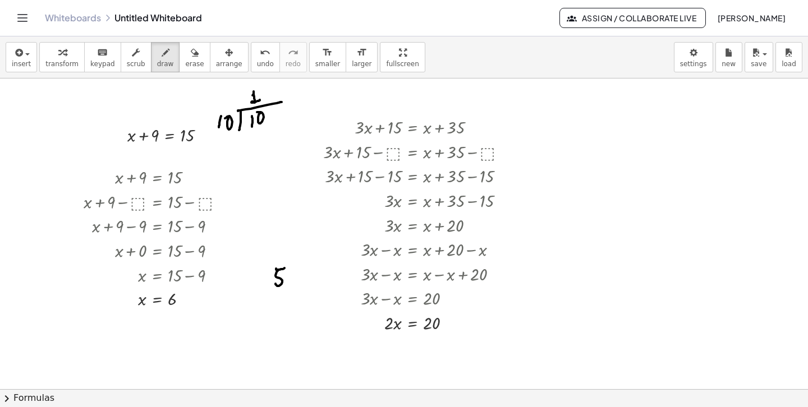
drag, startPoint x: 264, startPoint y: 267, endPoint x: 261, endPoint y: 288, distance: 21.0
drag, startPoint x: 264, startPoint y: 264, endPoint x: 304, endPoint y: 259, distance: 39.6
drag, startPoint x: 236, startPoint y: 270, endPoint x: 236, endPoint y: 278, distance: 7.3
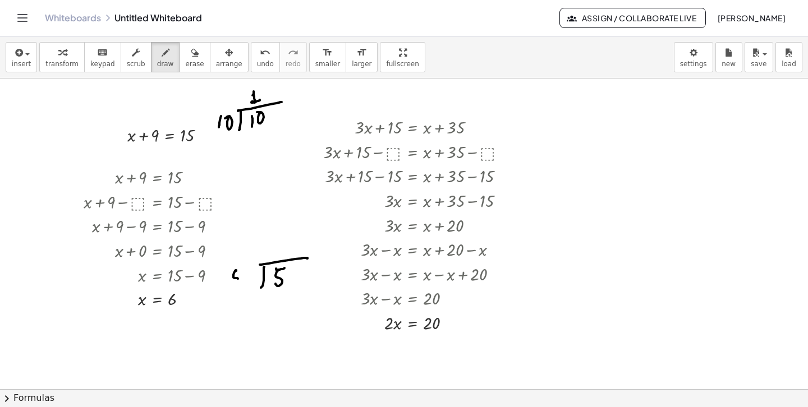
drag, startPoint x: 235, startPoint y: 271, endPoint x: 244, endPoint y: 273, distance: 9.3
drag, startPoint x: 275, startPoint y: 250, endPoint x: 283, endPoint y: 272, distance: 23.2
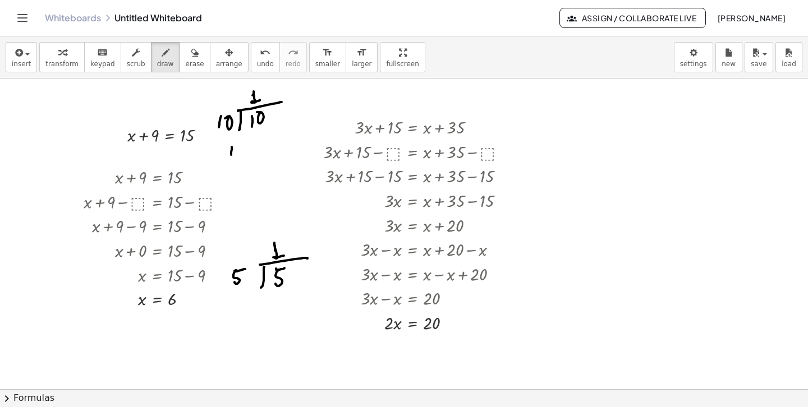
drag, startPoint x: 232, startPoint y: 149, endPoint x: 232, endPoint y: 156, distance: 7.3
drag, startPoint x: 223, startPoint y: 162, endPoint x: 243, endPoint y: 163, distance: 19.7
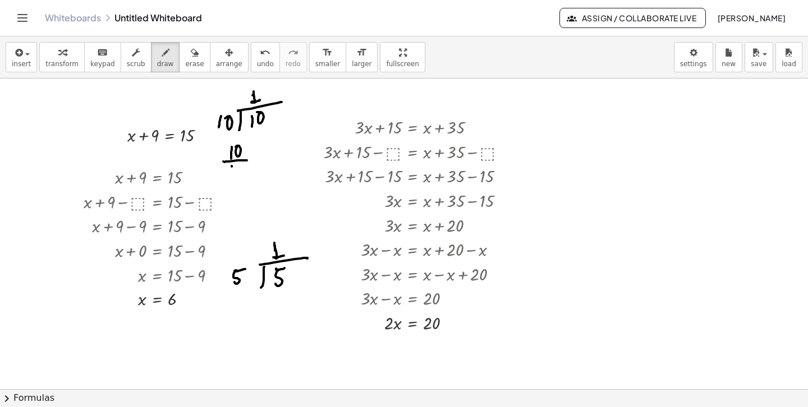
drag, startPoint x: 232, startPoint y: 166, endPoint x: 235, endPoint y: 171, distance: 6.1
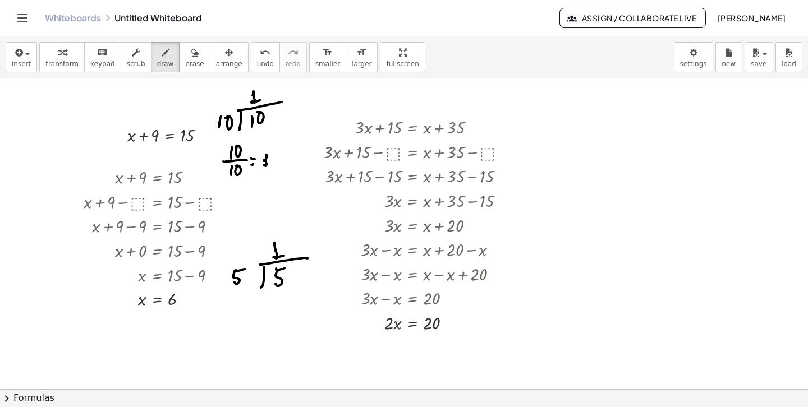
drag, startPoint x: 264, startPoint y: 161, endPoint x: 271, endPoint y: 166, distance: 8.6
drag, startPoint x: 265, startPoint y: 307, endPoint x: 268, endPoint y: 317, distance: 9.9
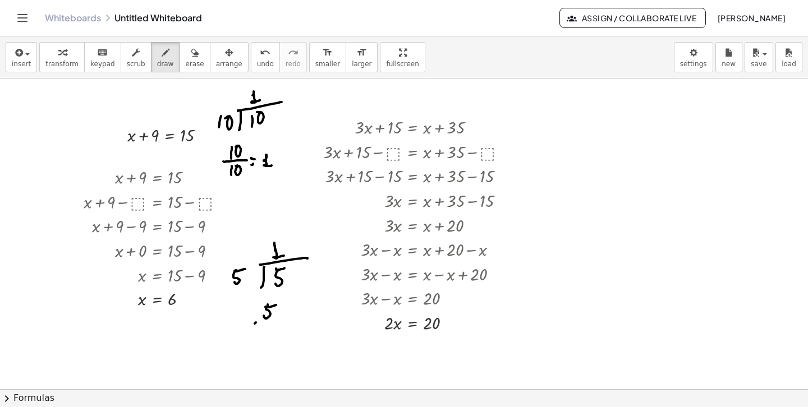
drag, startPoint x: 255, startPoint y: 324, endPoint x: 277, endPoint y: 323, distance: 21.9
drag, startPoint x: 265, startPoint y: 329, endPoint x: 277, endPoint y: 325, distance: 12.3
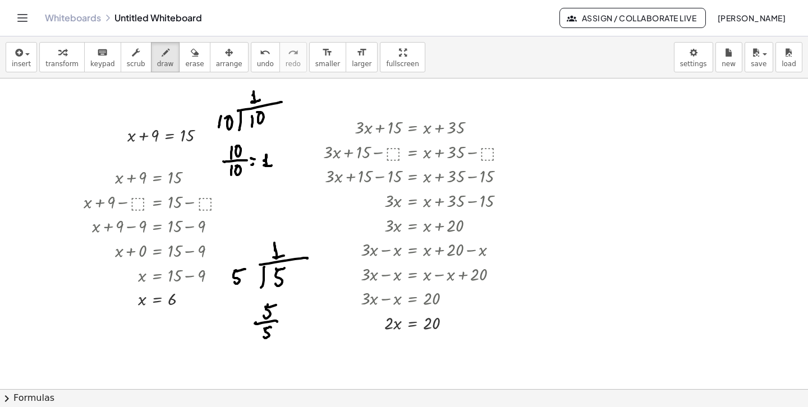
drag, startPoint x: 280, startPoint y: 326, endPoint x: 288, endPoint y: 321, distance: 9.5
drag, startPoint x: 291, startPoint y: 321, endPoint x: 296, endPoint y: 327, distance: 7.5
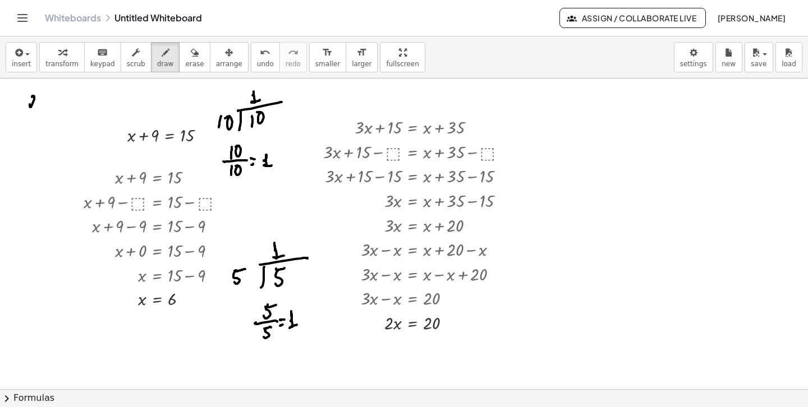
drag, startPoint x: 33, startPoint y: 96, endPoint x: 38, endPoint y: 106, distance: 11.1
drag, startPoint x: 46, startPoint y: 100, endPoint x: 42, endPoint y: 108, distance: 9.0
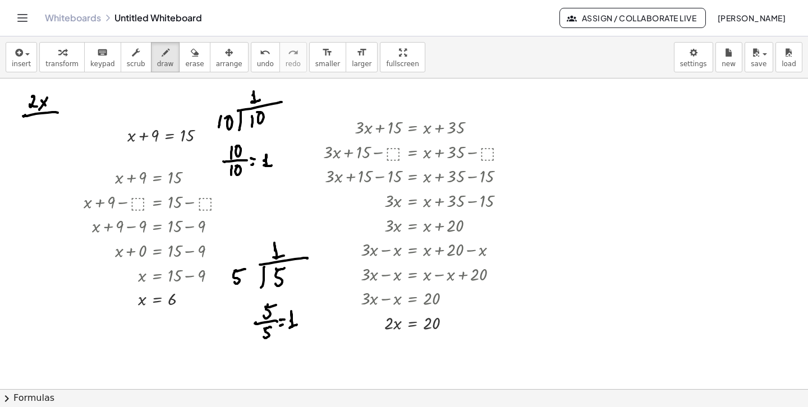
drag, startPoint x: 25, startPoint y: 116, endPoint x: 46, endPoint y: 120, distance: 21.8
drag, startPoint x: 34, startPoint y: 123, endPoint x: 44, endPoint y: 126, distance: 11.2
drag, startPoint x: 62, startPoint y: 110, endPoint x: 67, endPoint y: 112, distance: 6.0
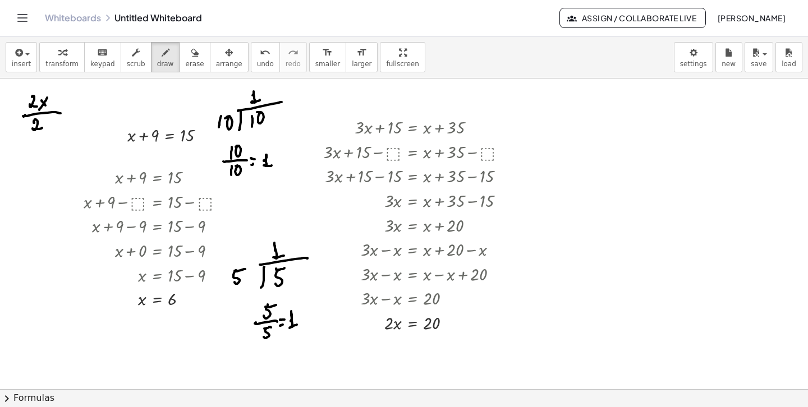
drag, startPoint x: 74, startPoint y: 110, endPoint x: 82, endPoint y: 114, distance: 8.8
drag, startPoint x: 81, startPoint y: 105, endPoint x: 76, endPoint y: 122, distance: 17.0
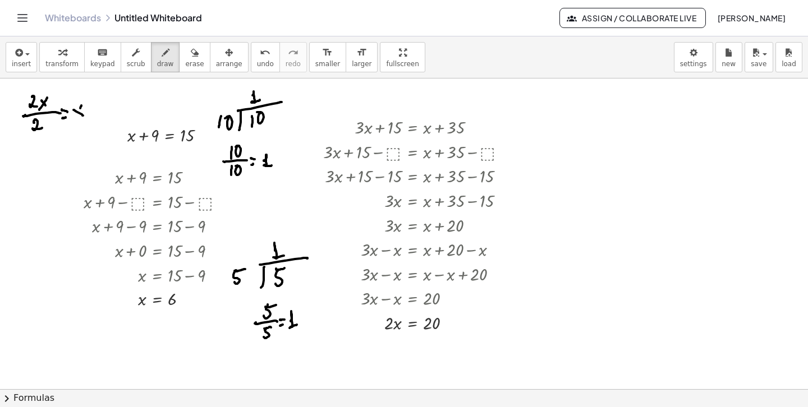
click at [64, 56] on div "button" at bounding box center [61, 51] width 33 height 13
click at [415, 348] on icon at bounding box center [412, 346] width 10 height 10
click at [436, 346] on span "÷" at bounding box center [435, 345] width 6 height 16
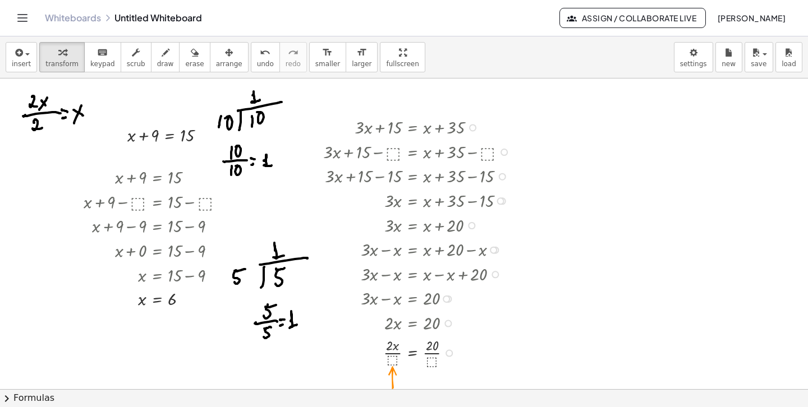
click at [393, 361] on div at bounding box center [420, 352] width 204 height 35
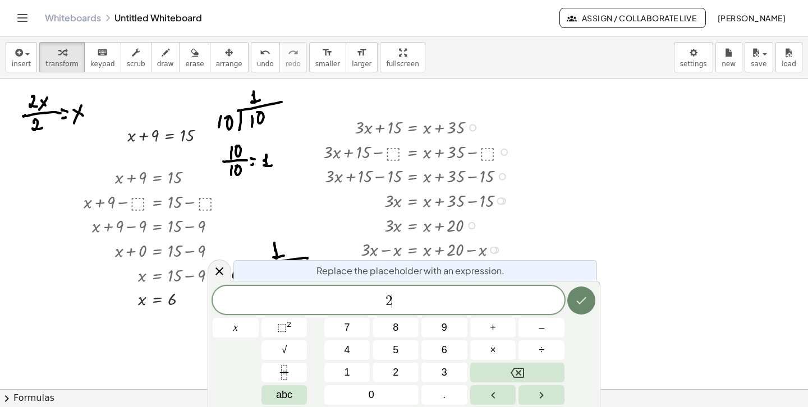
click at [581, 301] on icon "Done" at bounding box center [581, 300] width 13 height 13
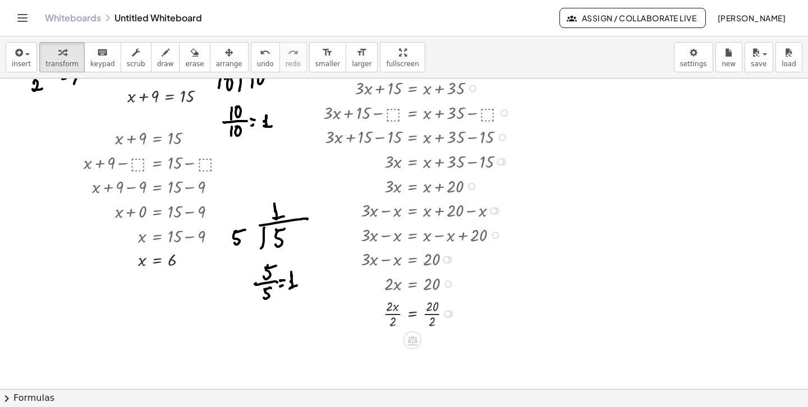
scroll to position [50, 0]
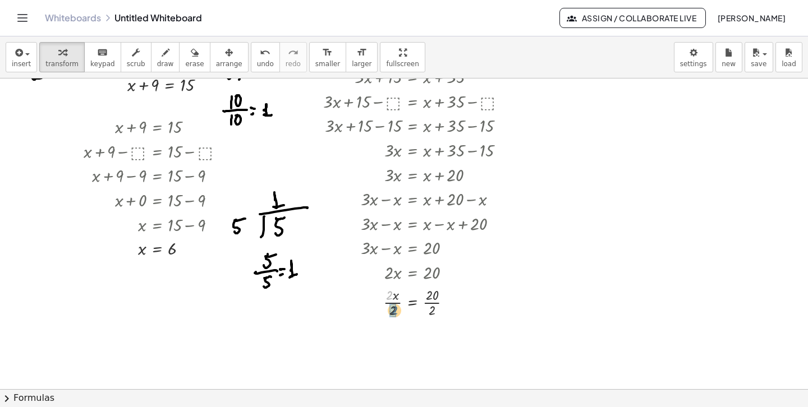
drag, startPoint x: 388, startPoint y: 297, endPoint x: 393, endPoint y: 313, distance: 17.2
drag, startPoint x: 431, startPoint y: 328, endPoint x: 432, endPoint y: 350, distance: 21.9
drag, startPoint x: 449, startPoint y: 337, endPoint x: 449, endPoint y: 355, distance: 18.0
click at [412, 351] on div "x = · 20 · 2" at bounding box center [412, 351] width 0 height 0
drag, startPoint x: 448, startPoint y: 339, endPoint x: 448, endPoint y: 374, distance: 35.3
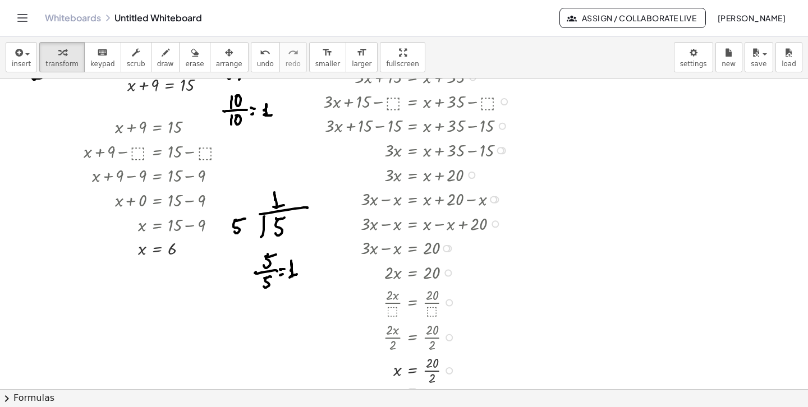
click at [412, 371] on div "x = · 20 · 2" at bounding box center [412, 371] width 0 height 0
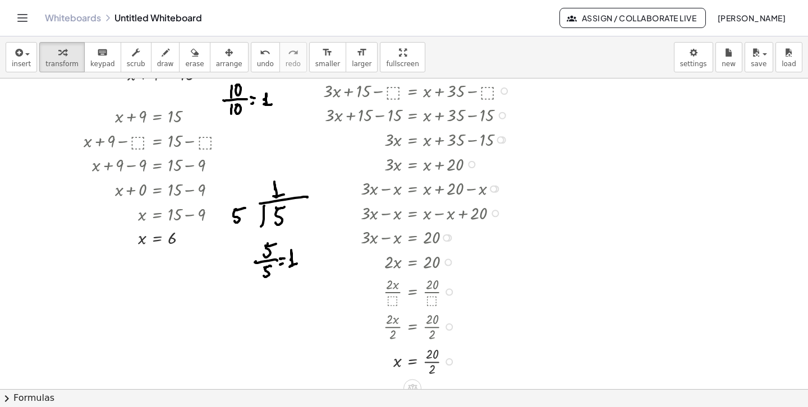
scroll to position [65, 0]
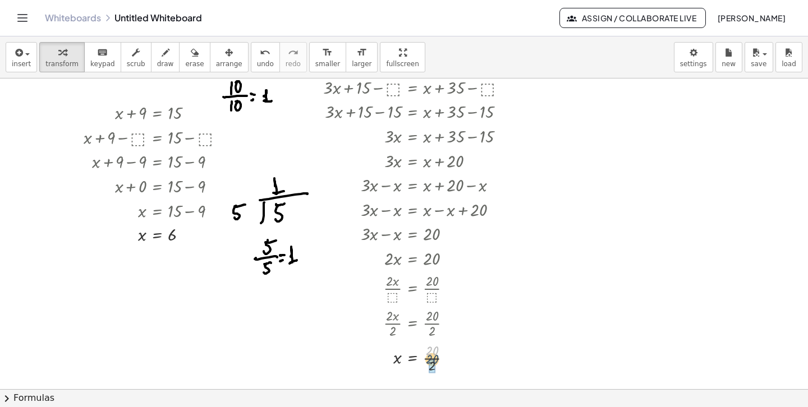
drag, startPoint x: 434, startPoint y: 352, endPoint x: 434, endPoint y: 370, distance: 17.4
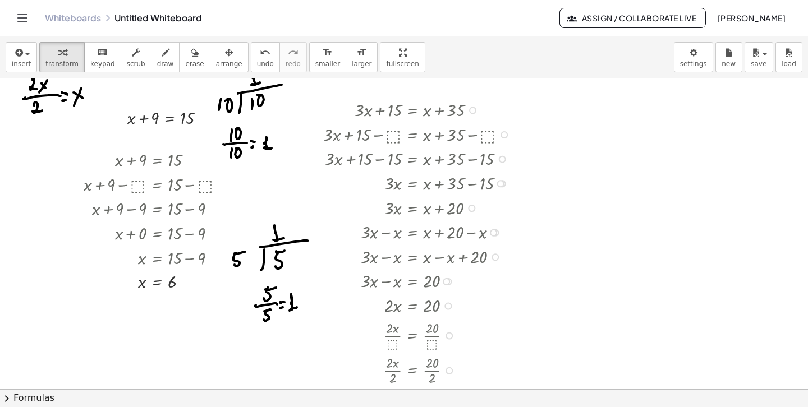
scroll to position [0, 0]
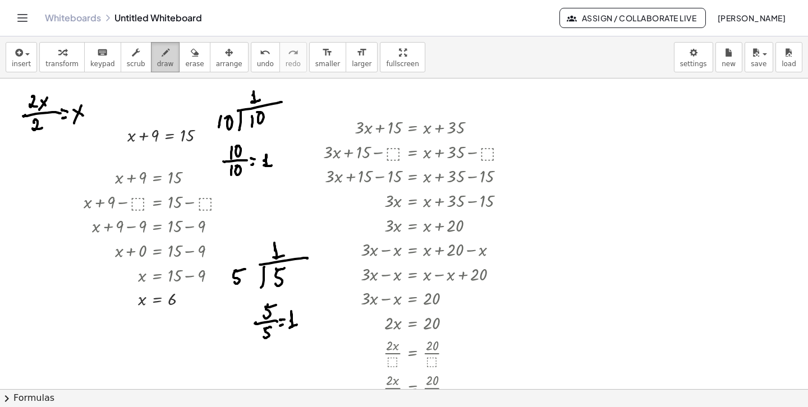
drag, startPoint x: 163, startPoint y: 58, endPoint x: 173, endPoint y: 66, distance: 12.8
click at [162, 58] on div "button" at bounding box center [165, 51] width 17 height 13
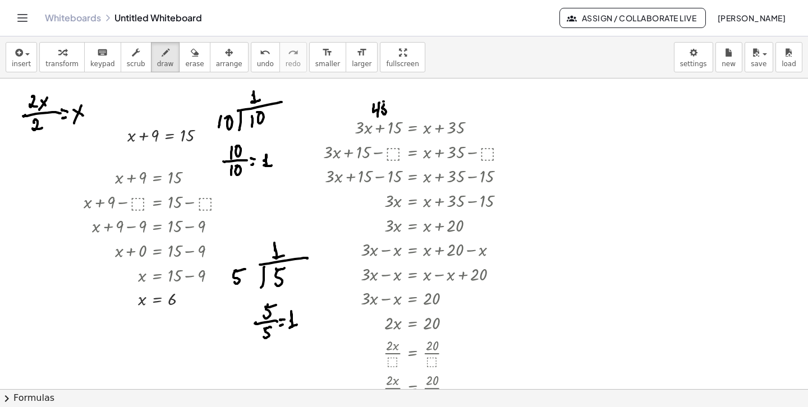
drag, startPoint x: 383, startPoint y: 102, endPoint x: 389, endPoint y: 102, distance: 6.2
drag, startPoint x: 411, startPoint y: 111, endPoint x: 431, endPoint y: 112, distance: 20.2
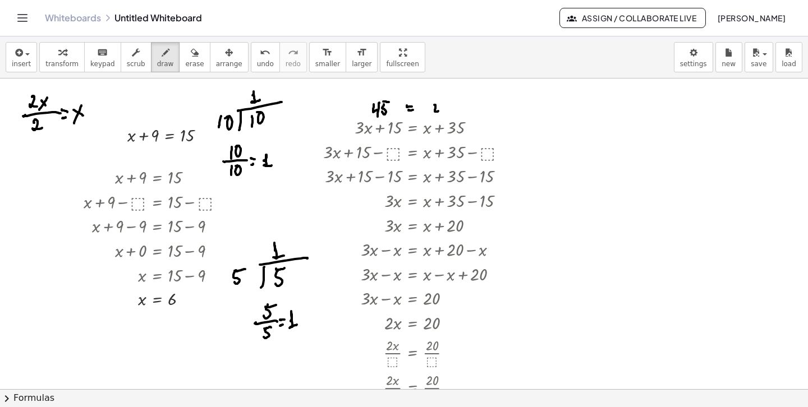
drag, startPoint x: 439, startPoint y: 105, endPoint x: 448, endPoint y: 106, distance: 8.5
drag, startPoint x: 448, startPoint y: 103, endPoint x: 456, endPoint y: 102, distance: 8.5
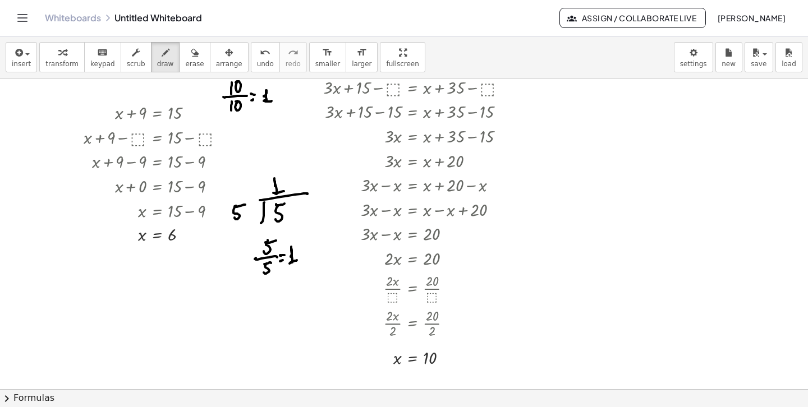
scroll to position [62, 0]
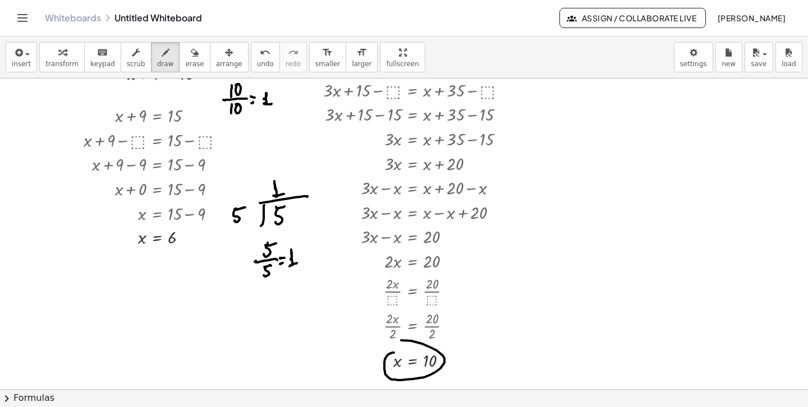
drag, startPoint x: 389, startPoint y: 354, endPoint x: 392, endPoint y: 367, distance: 13.2
click at [370, 351] on div at bounding box center [404, 357] width 808 height 680
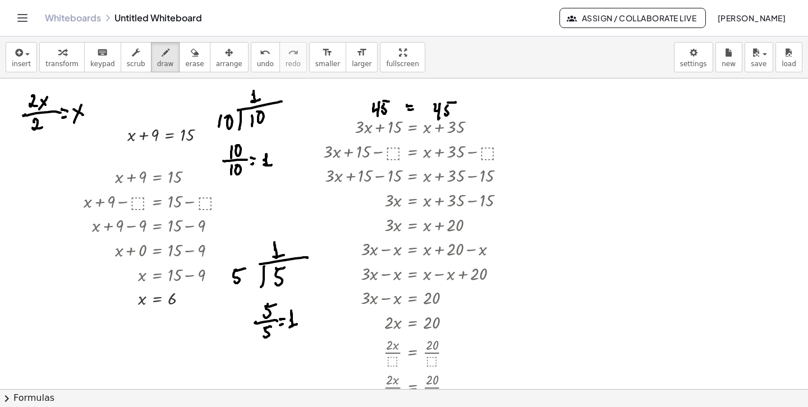
scroll to position [0, 0]
drag, startPoint x: 136, startPoint y: 128, endPoint x: 140, endPoint y: 143, distance: 15.1
drag, startPoint x: 531, startPoint y: 114, endPoint x: 542, endPoint y: 118, distance: 11.2
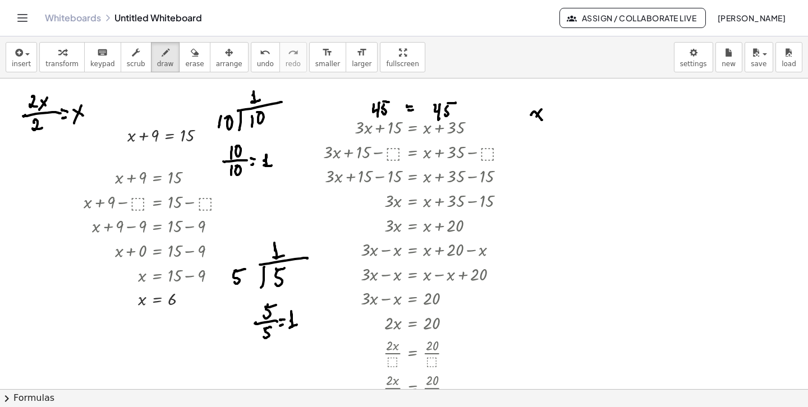
drag, startPoint x: 541, startPoint y: 110, endPoint x: 534, endPoint y: 121, distance: 12.9
drag, startPoint x: 545, startPoint y: 108, endPoint x: 551, endPoint y: 112, distance: 7.6
click at [192, 59] on button "erase" at bounding box center [194, 57] width 31 height 30
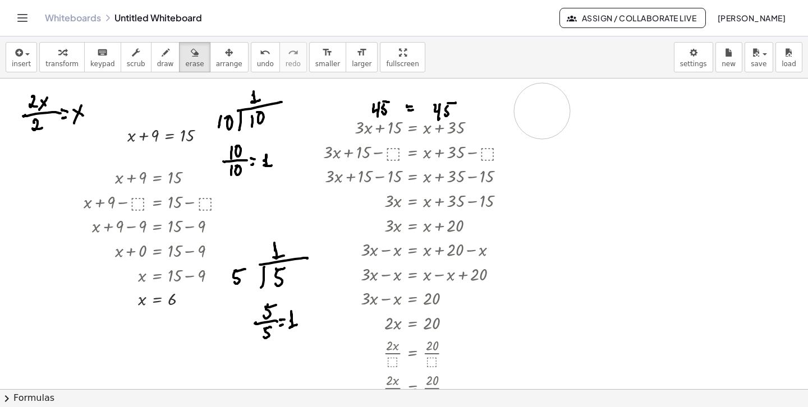
drag, startPoint x: 549, startPoint y: 99, endPoint x: 546, endPoint y: 117, distance: 17.6
click at [165, 53] on div "button" at bounding box center [165, 51] width 17 height 13
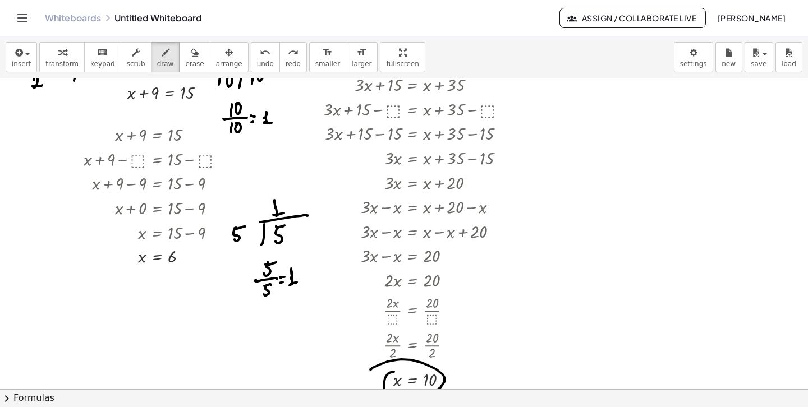
scroll to position [42, 0]
click at [315, 60] on span "smaller" at bounding box center [327, 64] width 25 height 8
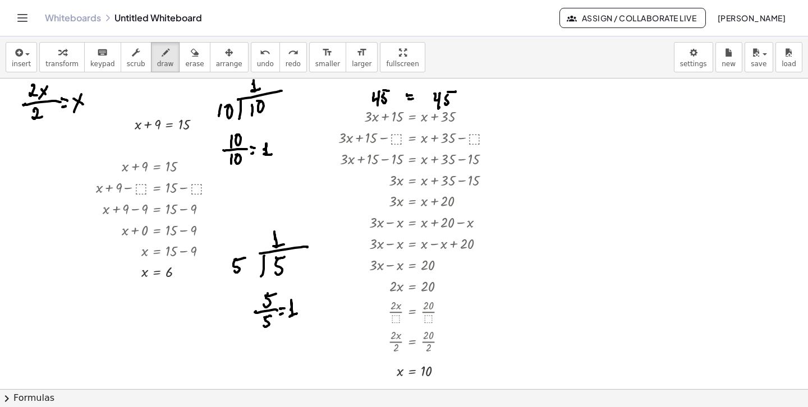
scroll to position [8, 0]
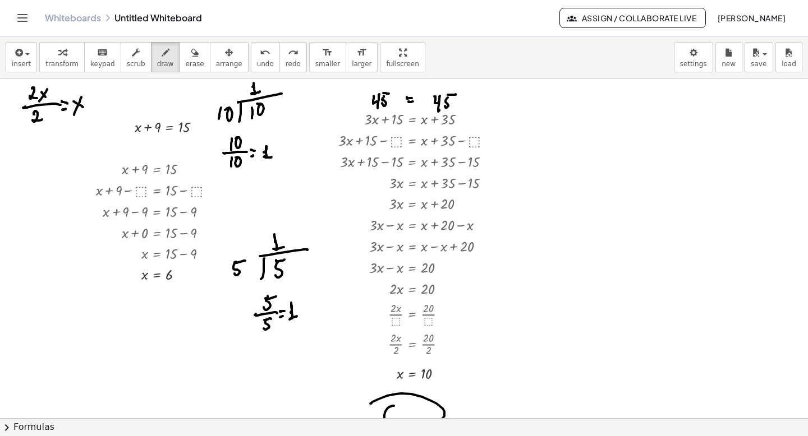
click at [163, 123] on div at bounding box center [404, 410] width 808 height 680
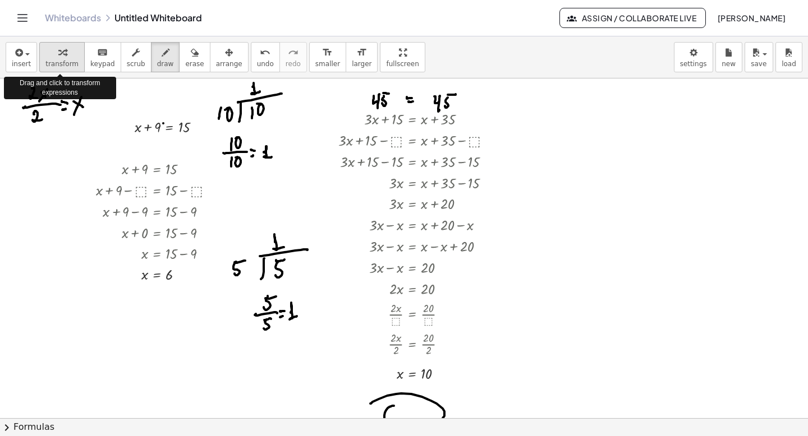
click at [59, 56] on icon "button" at bounding box center [62, 52] width 8 height 13
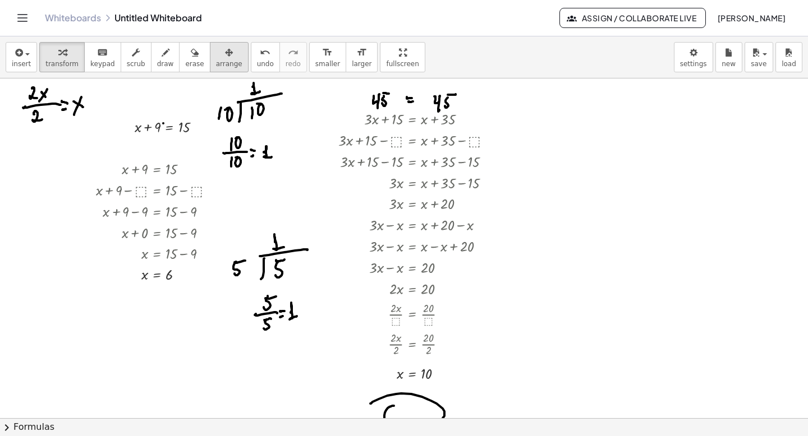
click at [220, 66] on span "arrange" at bounding box center [229, 64] width 26 height 8
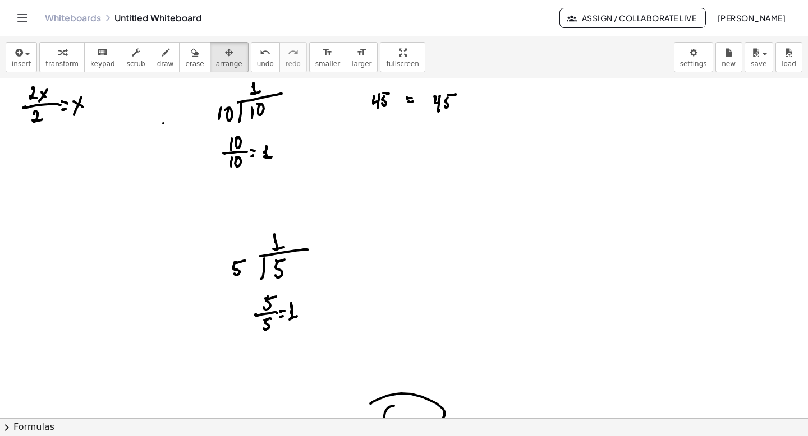
click at [62, 104] on div at bounding box center [404, 410] width 808 height 680
click at [185, 66] on span "erase" at bounding box center [194, 64] width 19 height 8
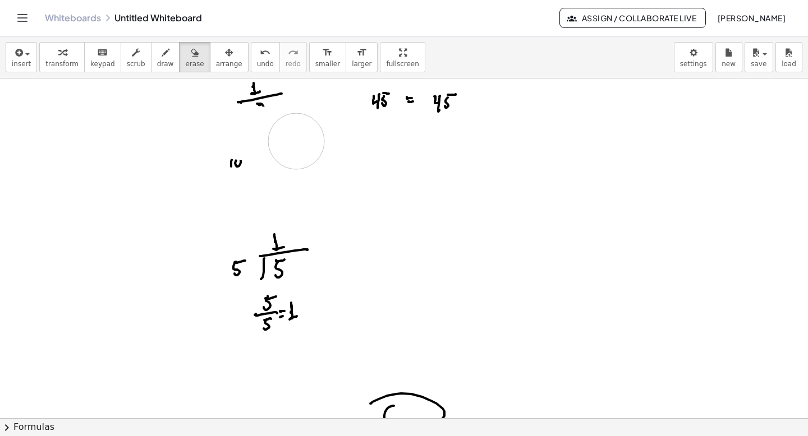
drag, startPoint x: 17, startPoint y: 91, endPoint x: 297, endPoint y: 142, distance: 285.0
click at [297, 142] on div at bounding box center [404, 410] width 808 height 680
drag, startPoint x: 273, startPoint y: 103, endPoint x: 281, endPoint y: 306, distance: 203.2
click at [281, 306] on div at bounding box center [404, 410] width 808 height 680
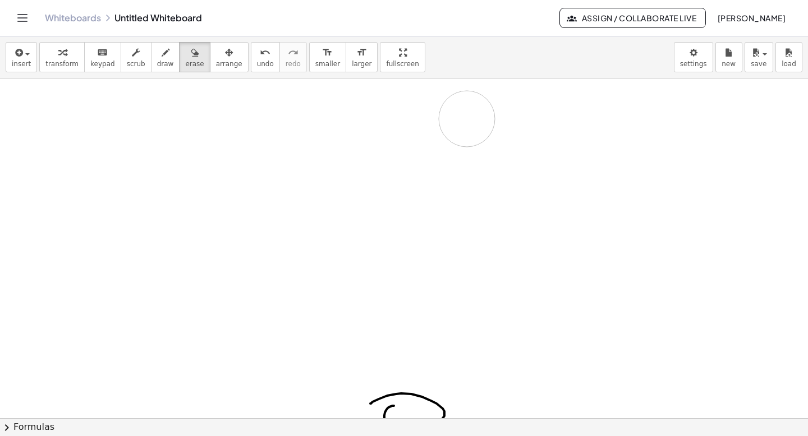
drag, startPoint x: 377, startPoint y: 128, endPoint x: 425, endPoint y: 187, distance: 75.8
click at [426, 185] on div at bounding box center [404, 410] width 808 height 680
drag, startPoint x: 392, startPoint y: 369, endPoint x: 352, endPoint y: 396, distance: 48.1
click at [352, 396] on div at bounding box center [404, 410] width 808 height 680
click at [99, 55] on icon "keyboard" at bounding box center [102, 52] width 11 height 13
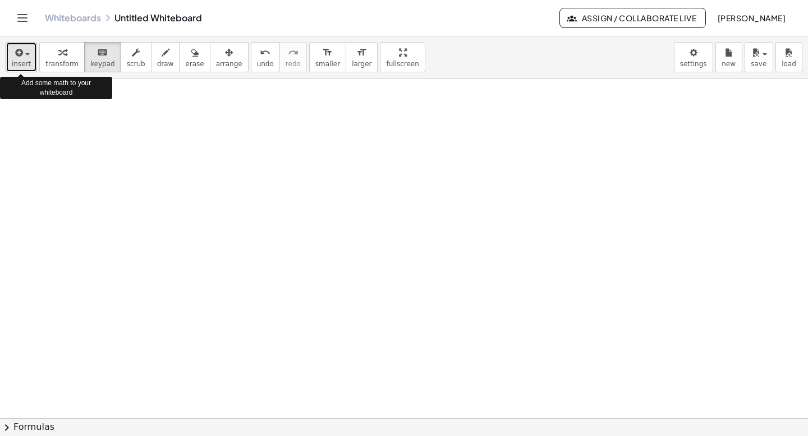
click at [24, 65] on span "insert" at bounding box center [21, 64] width 19 height 8
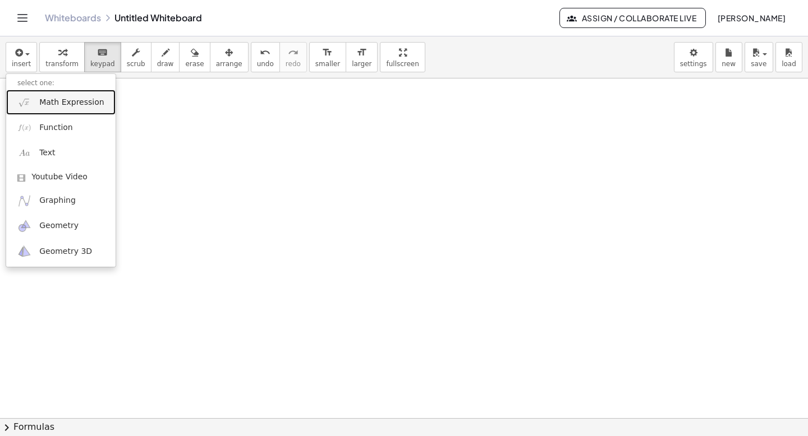
click at [64, 105] on span "Math Expression" at bounding box center [71, 102] width 65 height 11
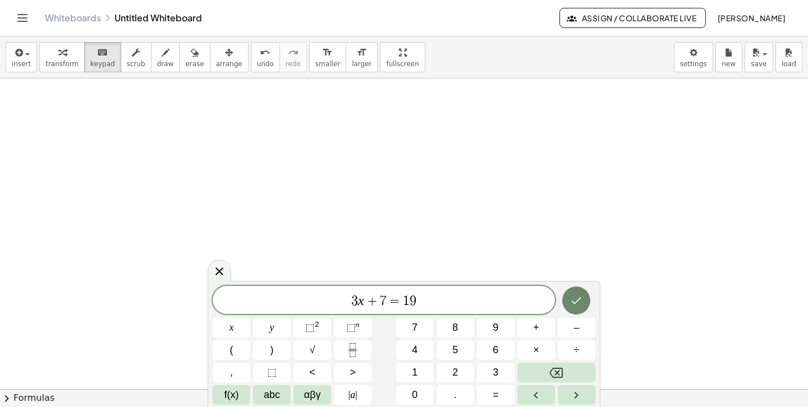
click at [573, 305] on icon "Done" at bounding box center [575, 300] width 13 height 13
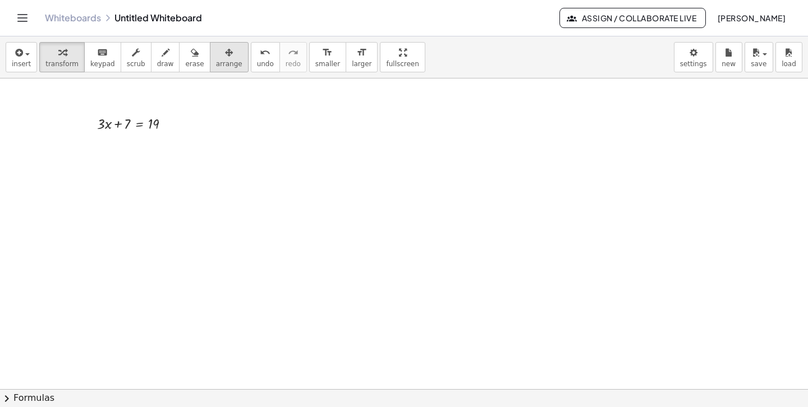
click at [217, 60] on span "arrange" at bounding box center [229, 64] width 26 height 8
drag, startPoint x: 139, startPoint y: 130, endPoint x: 102, endPoint y: 108, distance: 42.5
click at [102, 108] on div at bounding box center [90, 101] width 93 height 27
click at [246, 143] on div at bounding box center [404, 410] width 808 height 680
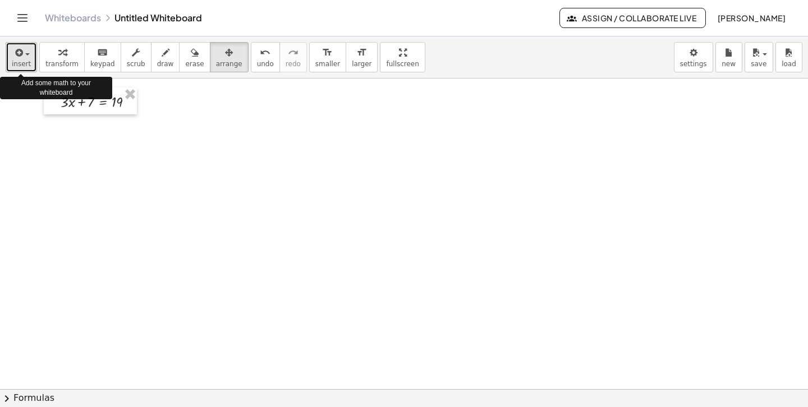
click at [25, 62] on span "insert" at bounding box center [21, 64] width 19 height 8
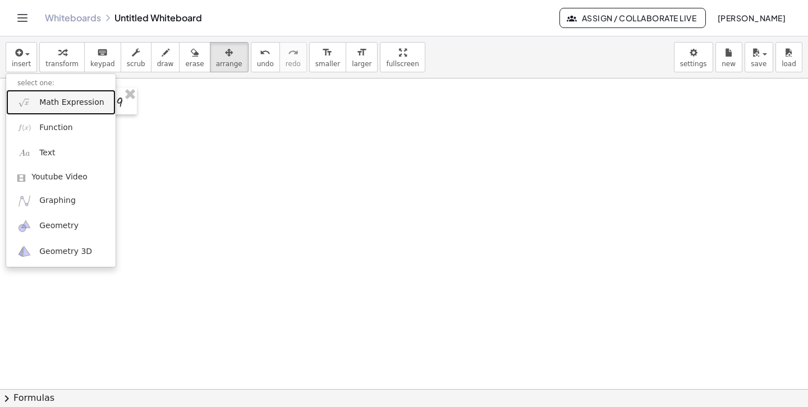
click at [54, 99] on span "Math Expression" at bounding box center [71, 102] width 65 height 11
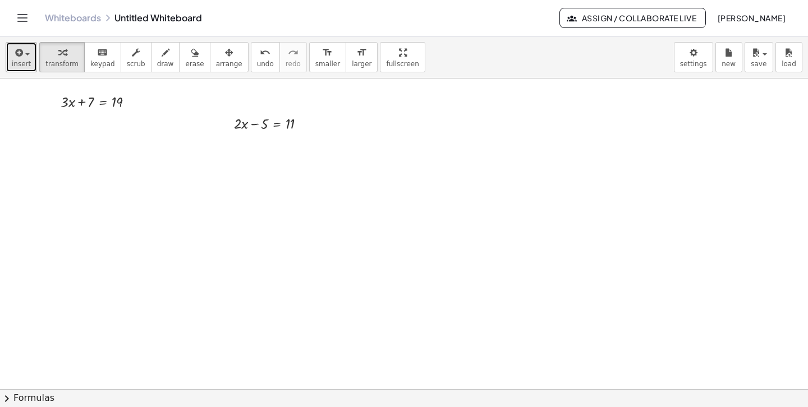
click at [28, 68] on button "insert" at bounding box center [21, 57] width 31 height 30
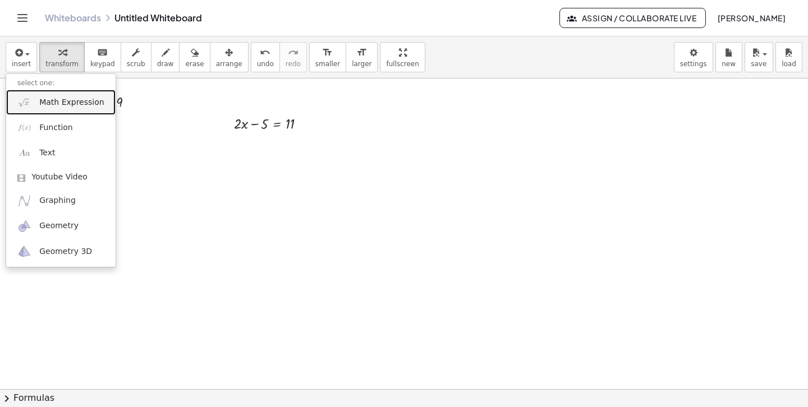
click at [49, 104] on span "Math Expression" at bounding box center [71, 102] width 65 height 11
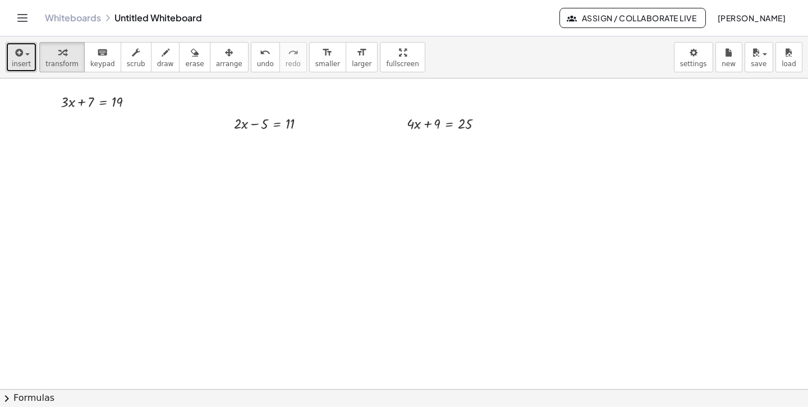
click at [21, 56] on icon "button" at bounding box center [18, 52] width 10 height 13
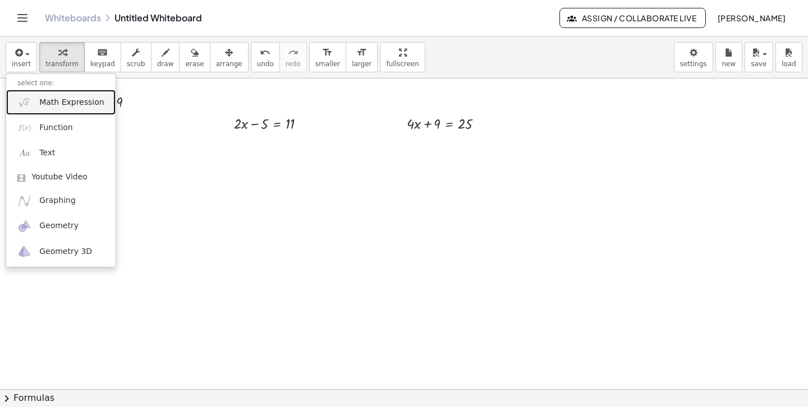
click at [45, 100] on span "Math Expression" at bounding box center [71, 102] width 65 height 11
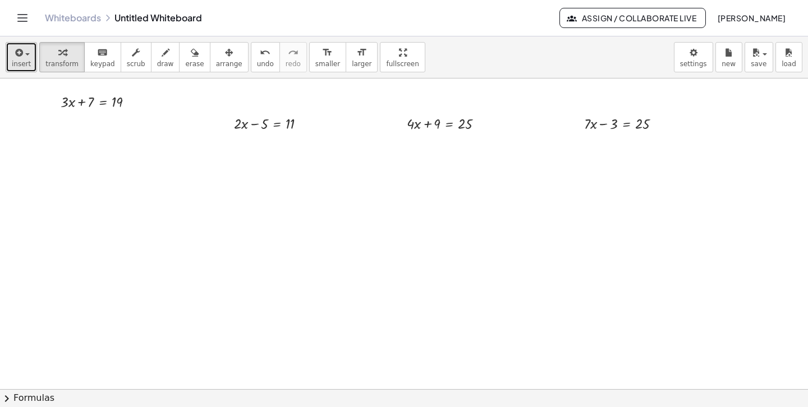
click at [20, 62] on span "insert" at bounding box center [21, 64] width 19 height 8
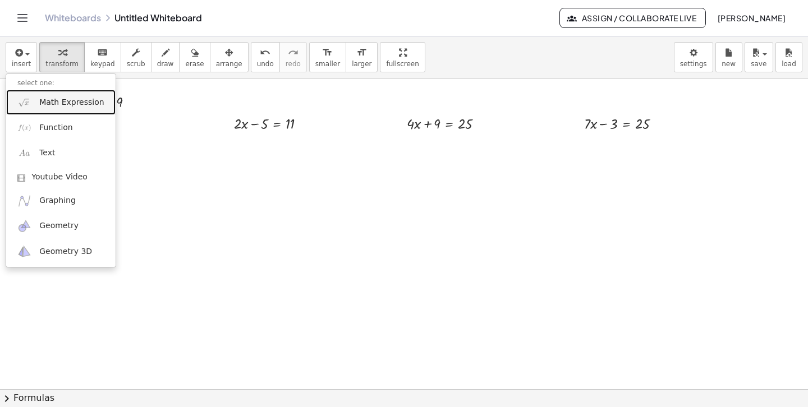
click at [46, 100] on span "Math Expression" at bounding box center [71, 102] width 65 height 11
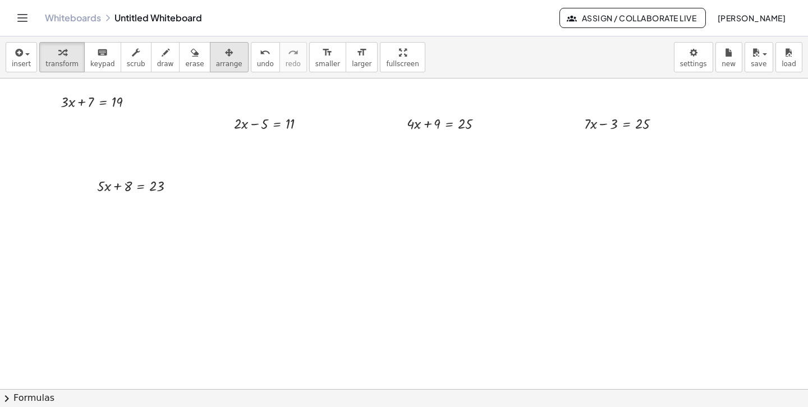
click at [220, 63] on span "arrange" at bounding box center [229, 64] width 26 height 8
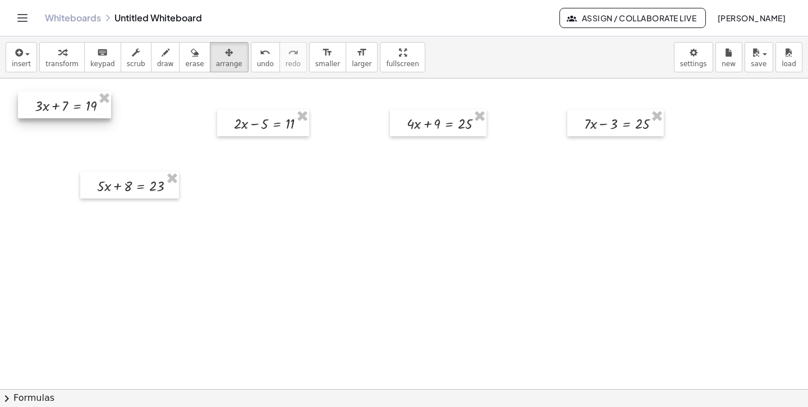
drag, startPoint x: 89, startPoint y: 107, endPoint x: 63, endPoint y: 111, distance: 26.1
click at [63, 111] on div at bounding box center [64, 104] width 93 height 27
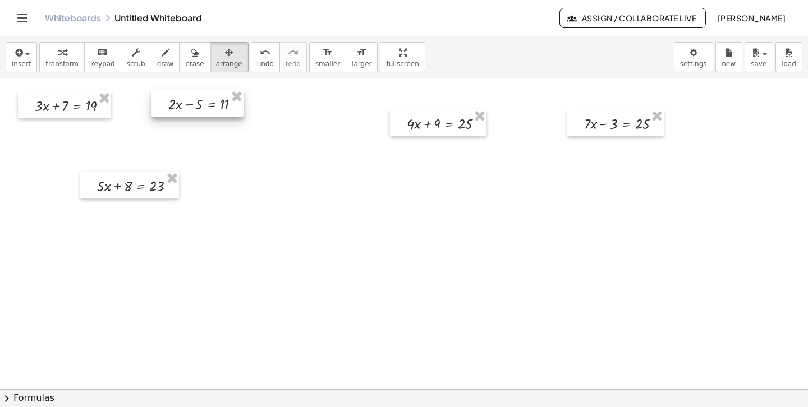
drag, startPoint x: 265, startPoint y: 130, endPoint x: 199, endPoint y: 110, distance: 68.5
click at [199, 110] on div at bounding box center [197, 103] width 92 height 27
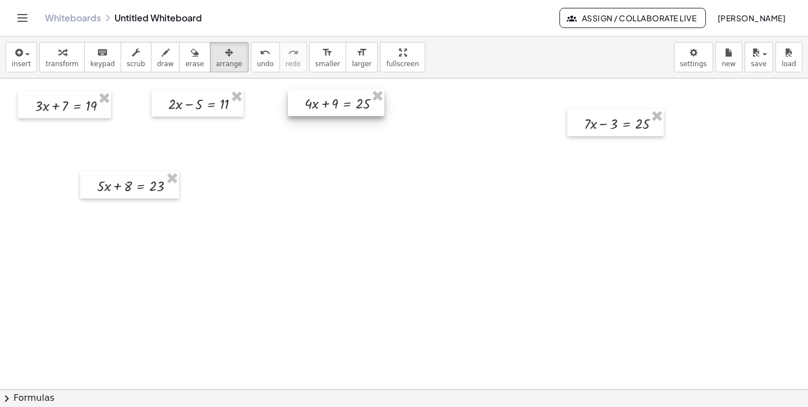
drag, startPoint x: 435, startPoint y: 127, endPoint x: 335, endPoint y: 108, distance: 101.7
click at [335, 108] on div at bounding box center [336, 102] width 96 height 27
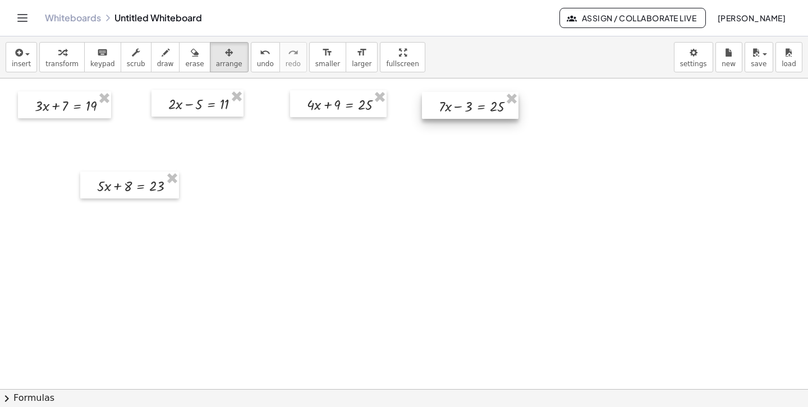
drag, startPoint x: 610, startPoint y: 131, endPoint x: 465, endPoint y: 114, distance: 145.7
click at [465, 114] on div at bounding box center [470, 105] width 96 height 27
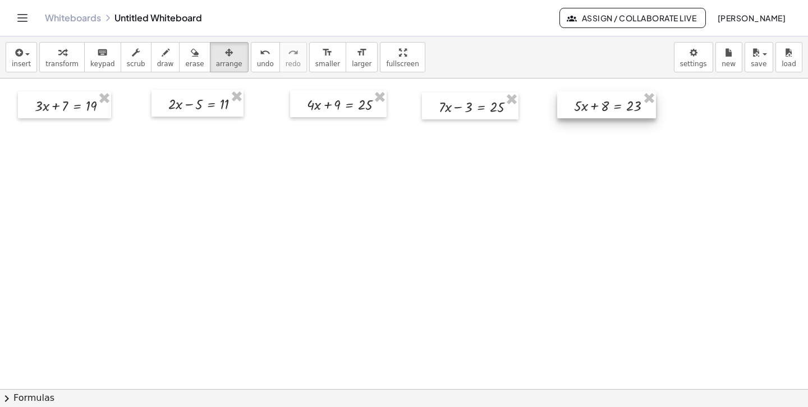
drag, startPoint x: 145, startPoint y: 181, endPoint x: 623, endPoint y: 101, distance: 484.1
click at [623, 101] on div at bounding box center [606, 104] width 99 height 27
click at [63, 62] on span "transform" at bounding box center [61, 64] width 33 height 8
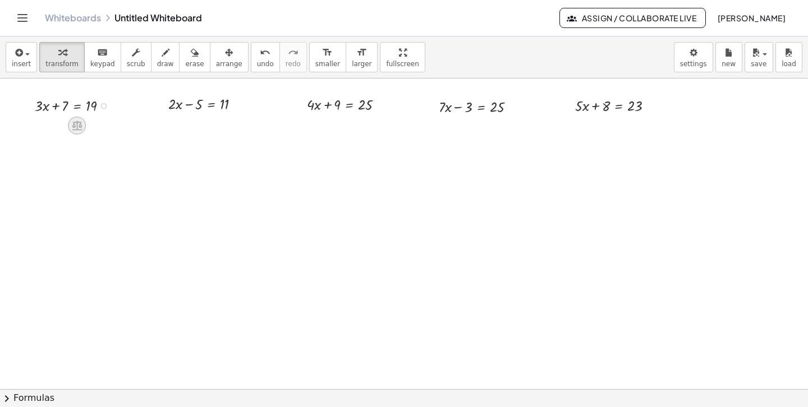
click at [74, 130] on icon at bounding box center [77, 126] width 10 height 10
click at [50, 126] on div "−" at bounding box center [54, 126] width 18 height 18
click at [71, 125] on div at bounding box center [83, 126] width 145 height 21
drag, startPoint x: 73, startPoint y: 127, endPoint x: 57, endPoint y: 126, distance: 16.3
drag, startPoint x: 118, startPoint y: 151, endPoint x: 103, endPoint y: 150, distance: 15.2
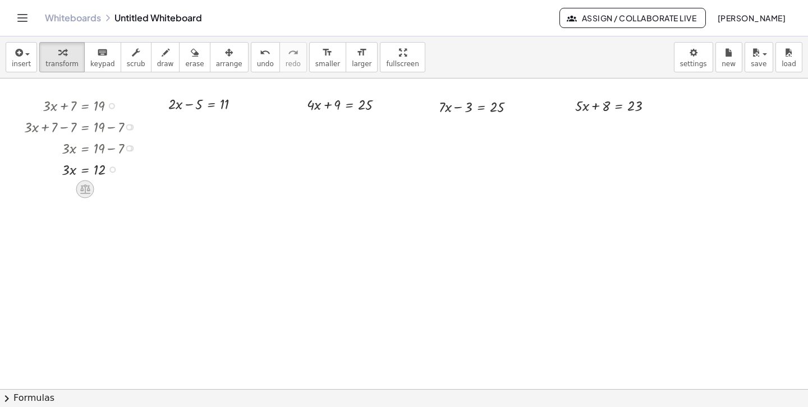
click at [83, 195] on div at bounding box center [85, 189] width 18 height 18
click at [103, 191] on div "÷" at bounding box center [108, 189] width 18 height 18
click at [71, 202] on div at bounding box center [84, 194] width 131 height 30
drag, startPoint x: 65, startPoint y: 189, endPoint x: 67, endPoint y: 203, distance: 14.2
drag, startPoint x: 98, startPoint y: 214, endPoint x: 98, endPoint y: 224, distance: 10.1
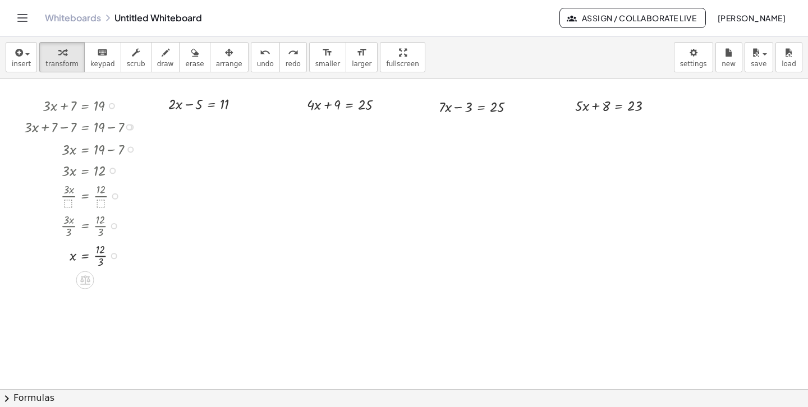
drag, startPoint x: 113, startPoint y: 226, endPoint x: 111, endPoint y: 261, distance: 35.5
click at [85, 256] on div "x = · 12 · 3" at bounding box center [85, 256] width 0 height 0
drag, startPoint x: 99, startPoint y: 238, endPoint x: 99, endPoint y: 246, distance: 7.9
click at [113, 226] on div at bounding box center [114, 225] width 6 height 6
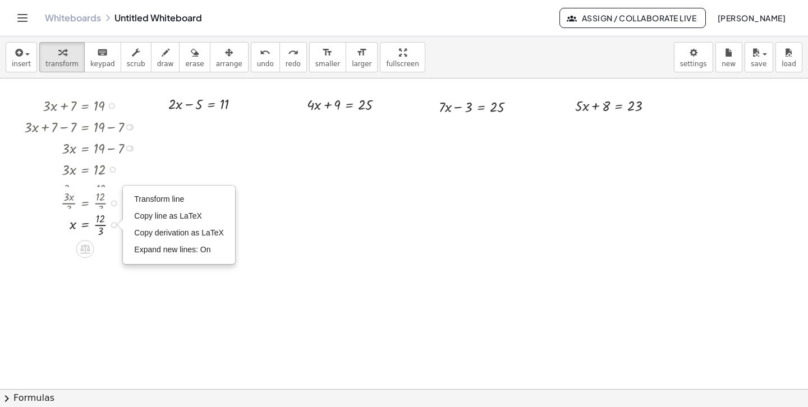
click at [85, 225] on div "x = · 12 · 3 Transform line Copy line as LaTeX Copy derivation as LaTeX Expand …" at bounding box center [85, 225] width 0 height 0
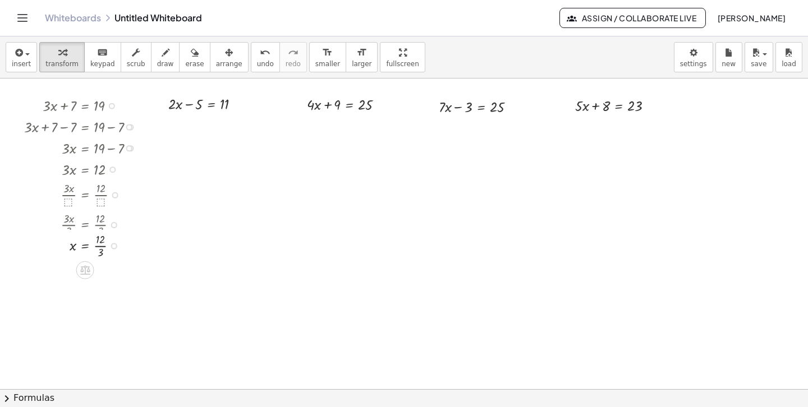
drag, startPoint x: 114, startPoint y: 223, endPoint x: 113, endPoint y: 248, distance: 24.7
click at [85, 246] on div "x = · 12 · 3 Transform line Copy line as LaTeX Copy derivation as LaTeX Expand …" at bounding box center [85, 246] width 0 height 0
drag, startPoint x: 96, startPoint y: 249, endPoint x: 96, endPoint y: 262, distance: 12.9
click at [96, 262] on div at bounding box center [84, 254] width 131 height 30
click at [211, 126] on icon at bounding box center [211, 125] width 10 height 10
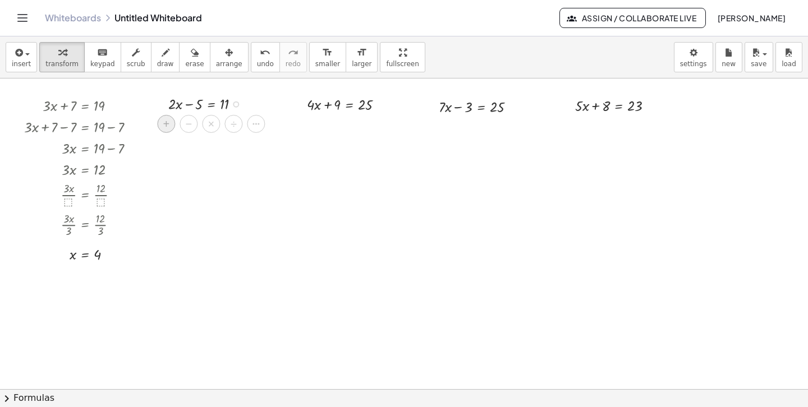
click at [165, 127] on span "+" at bounding box center [166, 124] width 7 height 16
click at [195, 108] on div at bounding box center [209, 103] width 144 height 21
click at [235, 103] on div at bounding box center [236, 105] width 6 height 6
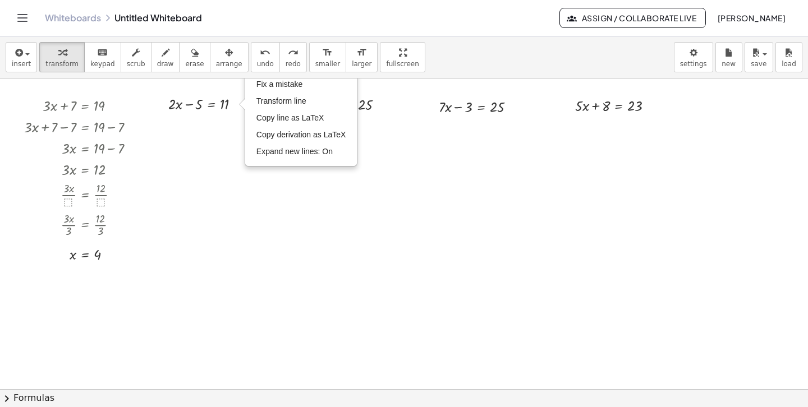
click at [386, 232] on div at bounding box center [404, 410] width 808 height 680
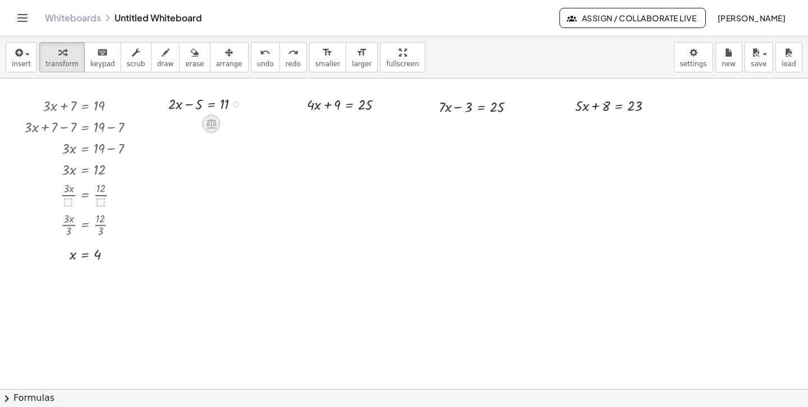
click at [209, 128] on icon at bounding box center [211, 125] width 10 height 10
click at [188, 125] on span "−" at bounding box center [189, 124] width 7 height 16
click at [207, 122] on icon at bounding box center [211, 125] width 10 height 10
click at [169, 127] on span "+" at bounding box center [166, 124] width 7 height 16
click at [192, 107] on div at bounding box center [404, 410] width 808 height 680
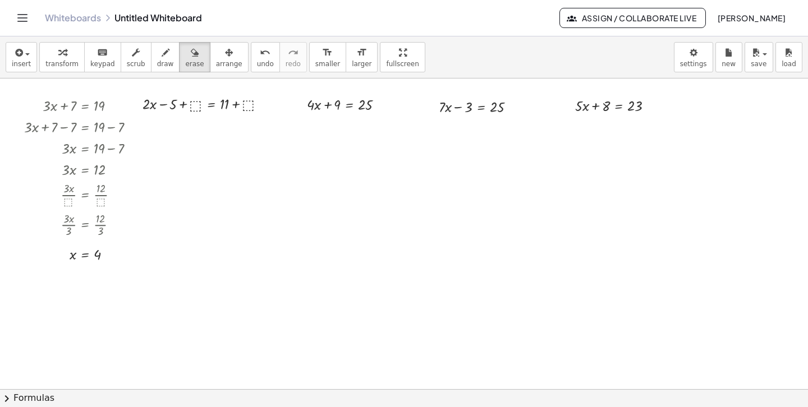
click at [192, 107] on div at bounding box center [404, 410] width 808 height 680
click at [65, 56] on div "button" at bounding box center [61, 51] width 33 height 13
click at [197, 102] on div at bounding box center [209, 103] width 144 height 21
drag, startPoint x: 197, startPoint y: 107, endPoint x: 174, endPoint y: 109, distance: 22.5
click at [174, 109] on div at bounding box center [208, 103] width 131 height 21
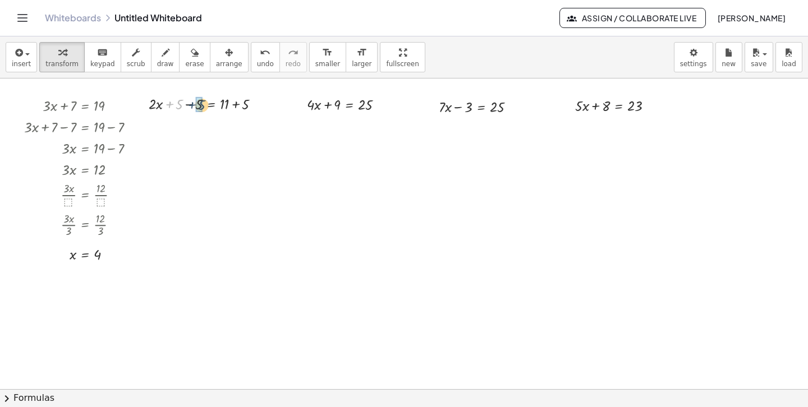
drag, startPoint x: 174, startPoint y: 105, endPoint x: 197, endPoint y: 106, distance: 23.6
drag, startPoint x: 224, startPoint y: 126, endPoint x: 247, endPoint y: 128, distance: 23.1
drag, startPoint x: 239, startPoint y: 126, endPoint x: 239, endPoint y: 153, distance: 26.4
click at [212, 141] on div "· 2 · x = 16" at bounding box center [212, 141] width 0 height 0
drag, startPoint x: 238, startPoint y: 148, endPoint x: 237, endPoint y: 178, distance: 30.9
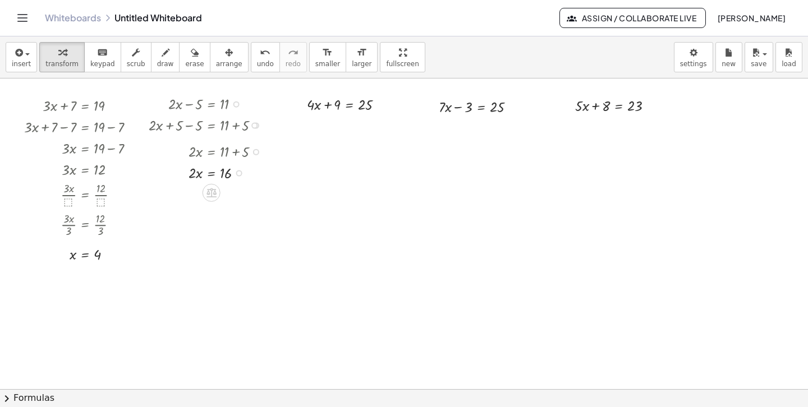
click at [212, 173] on div "· 2 · x = 16" at bounding box center [212, 173] width 0 height 0
click at [212, 192] on icon at bounding box center [211, 188] width 10 height 10
click at [237, 193] on div "÷" at bounding box center [234, 187] width 18 height 18
click at [195, 175] on div at bounding box center [208, 167] width 131 height 30
drag, startPoint x: 191, startPoint y: 162, endPoint x: 195, endPoint y: 177, distance: 15.5
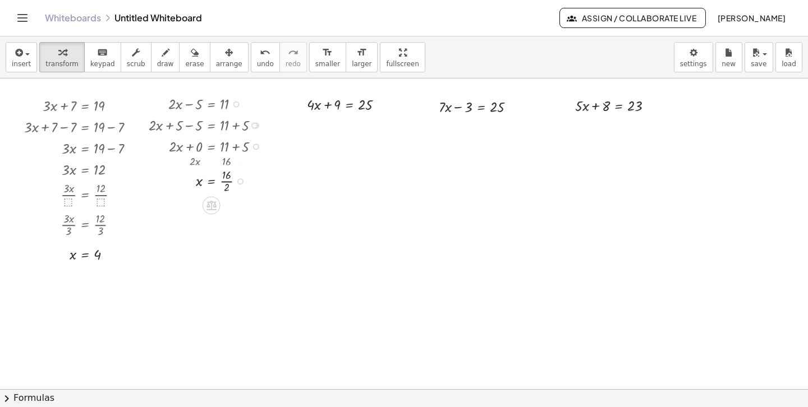
drag, startPoint x: 239, startPoint y: 169, endPoint x: 239, endPoint y: 187, distance: 18.0
click at [212, 181] on div "x = 16 · · 2" at bounding box center [212, 181] width 0 height 0
drag, startPoint x: 239, startPoint y: 169, endPoint x: 240, endPoint y: 196, distance: 26.4
click at [212, 181] on div "x = 16 · · 2" at bounding box center [212, 181] width 0 height 0
drag, startPoint x: 229, startPoint y: 193, endPoint x: 229, endPoint y: 209, distance: 15.7
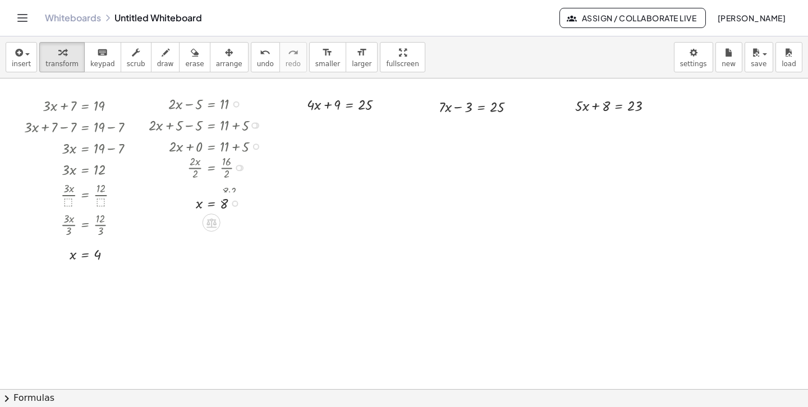
drag, startPoint x: 234, startPoint y: 198, endPoint x: 235, endPoint y: 215, distance: 17.4
click at [212, 204] on div "x = 8" at bounding box center [212, 204] width 0 height 0
drag, startPoint x: 241, startPoint y: 199, endPoint x: 243, endPoint y: 226, distance: 27.6
click at [212, 221] on div "x = · 16 · 2" at bounding box center [212, 221] width 0 height 0
drag, startPoint x: 227, startPoint y: 223, endPoint x: 227, endPoint y: 232, distance: 9.0
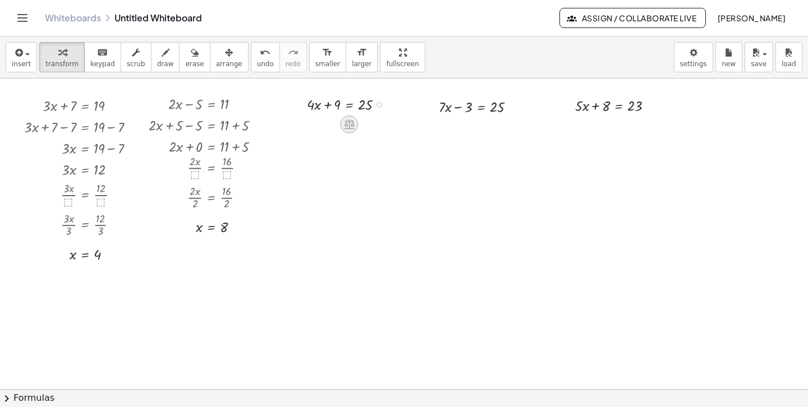
click at [350, 130] on icon at bounding box center [349, 124] width 12 height 12
click at [327, 126] on span "−" at bounding box center [326, 125] width 7 height 16
click at [335, 127] on div at bounding box center [349, 124] width 149 height 21
drag, startPoint x: 338, startPoint y: 127, endPoint x: 318, endPoint y: 128, distance: 19.7
drag, startPoint x: 388, startPoint y: 151, endPoint x: 368, endPoint y: 151, distance: 20.2
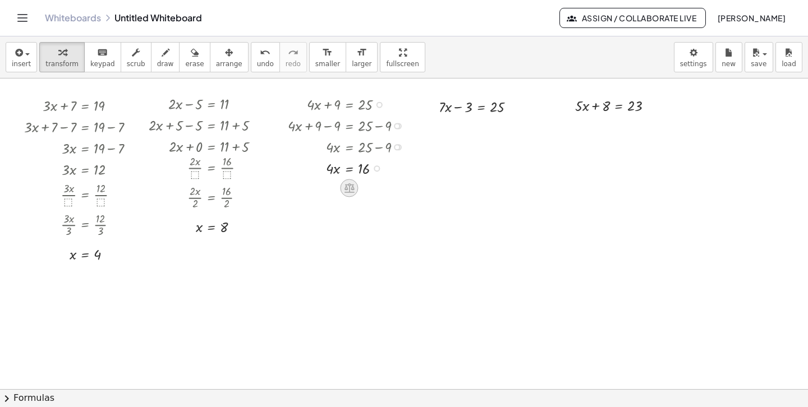
click at [347, 193] on icon at bounding box center [349, 188] width 10 height 10
click at [372, 195] on span "÷" at bounding box center [372, 189] width 6 height 16
click at [334, 199] on div at bounding box center [349, 193] width 135 height 30
drag, startPoint x: 329, startPoint y: 187, endPoint x: 332, endPoint y: 200, distance: 13.9
drag, startPoint x: 366, startPoint y: 218, endPoint x: 367, endPoint y: 237, distance: 18.5
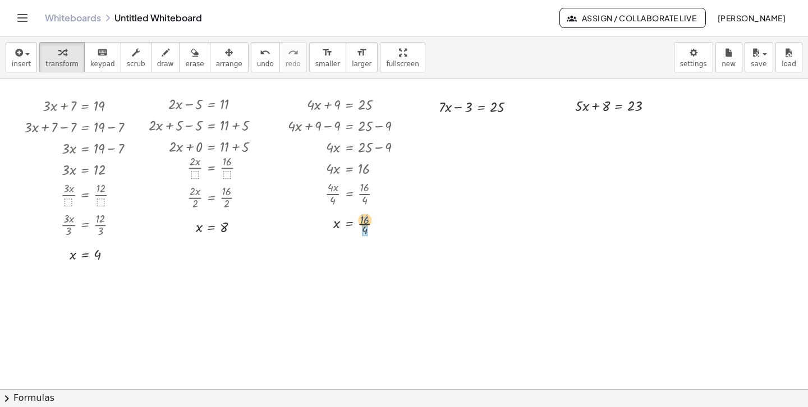
click at [367, 237] on div at bounding box center [349, 223] width 135 height 30
drag, startPoint x: 373, startPoint y: 223, endPoint x: 374, endPoint y: 240, distance: 16.3
click at [349, 236] on div "x = 4" at bounding box center [349, 236] width 0 height 0
drag, startPoint x: 378, startPoint y: 192, endPoint x: 378, endPoint y: 203, distance: 10.1
click at [349, 194] on div "· 4 · x · 4 = · 16 · 4" at bounding box center [349, 194] width 0 height 0
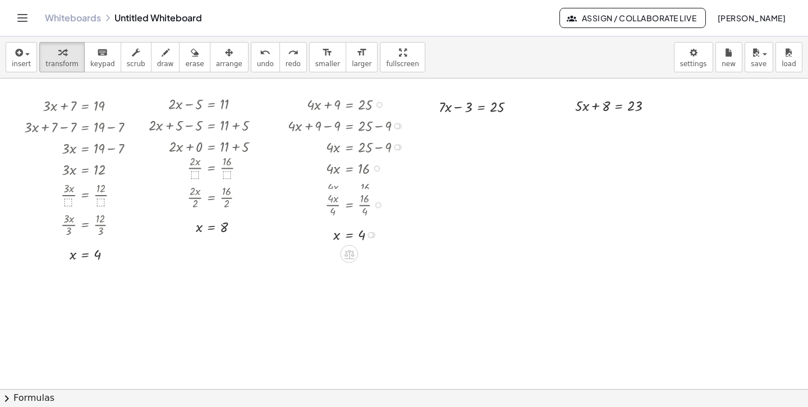
drag, startPoint x: 378, startPoint y: 196, endPoint x: 378, endPoint y: 223, distance: 26.4
click at [349, 205] on div "· 4 · x · 4 = · 16 · 4" at bounding box center [349, 205] width 0 height 0
click at [480, 131] on icon at bounding box center [481, 127] width 10 height 10
click at [434, 132] on span "+" at bounding box center [436, 127] width 7 height 16
click at [462, 107] on div at bounding box center [481, 105] width 149 height 21
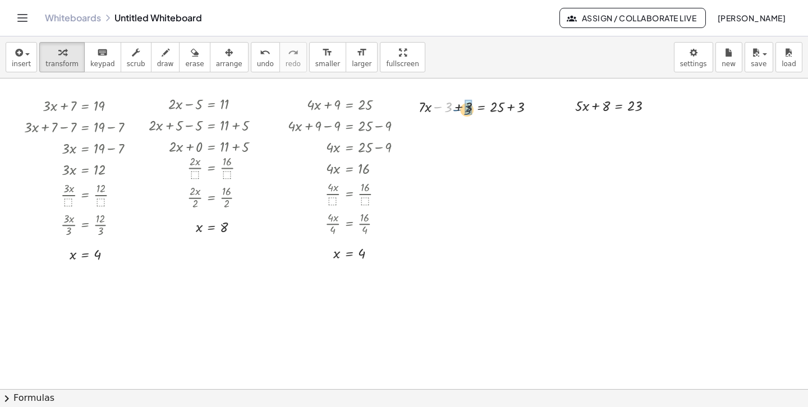
drag, startPoint x: 440, startPoint y: 105, endPoint x: 459, endPoint y: 108, distance: 19.8
click at [459, 108] on div at bounding box center [481, 105] width 137 height 21
drag, startPoint x: 498, startPoint y: 128, endPoint x: 507, endPoint y: 130, distance: 8.7
click at [507, 130] on div at bounding box center [481, 127] width 137 height 21
drag, startPoint x: 510, startPoint y: 129, endPoint x: 511, endPoint y: 149, distance: 19.6
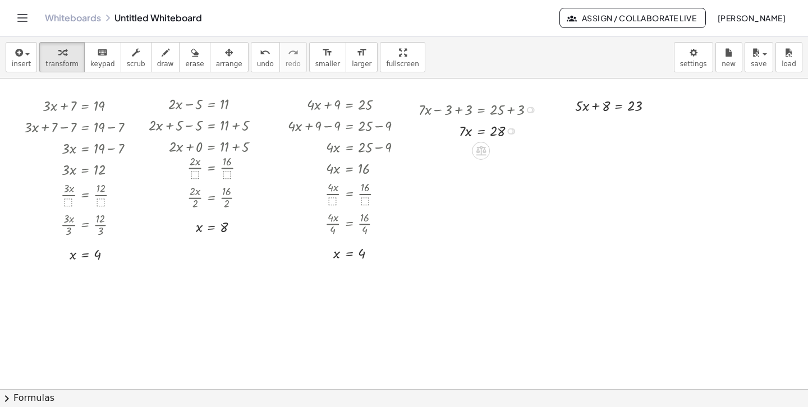
click at [481, 131] on div "· 7 · x = 28" at bounding box center [481, 131] width 0 height 0
click at [479, 168] on icon at bounding box center [481, 170] width 10 height 10
click at [500, 171] on span "÷" at bounding box center [503, 170] width 6 height 16
click at [466, 155] on div at bounding box center [481, 149] width 137 height 30
drag, startPoint x: 461, startPoint y: 144, endPoint x: 464, endPoint y: 156, distance: 12.1
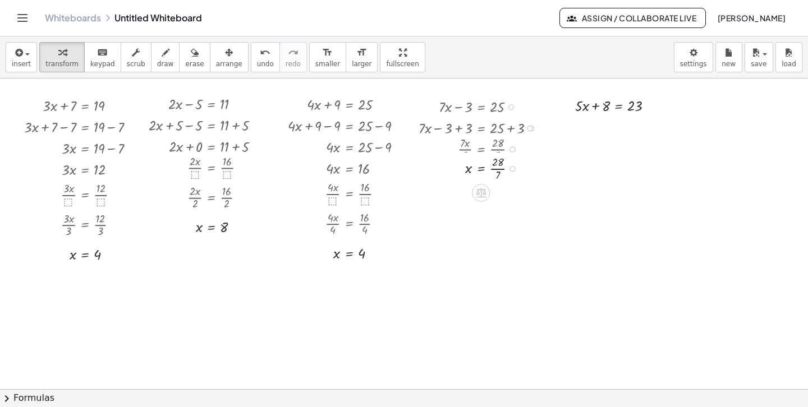
drag, startPoint x: 514, startPoint y: 148, endPoint x: 514, endPoint y: 171, distance: 23.0
click at [514, 171] on div at bounding box center [512, 169] width 6 height 6
drag, startPoint x: 511, startPoint y: 149, endPoint x: 511, endPoint y: 165, distance: 16.3
click at [481, 150] on div "· 7 · x · 7 = · 28 · 7" at bounding box center [481, 150] width 0 height 0
drag, startPoint x: 510, startPoint y: 148, endPoint x: 510, endPoint y: 179, distance: 30.9
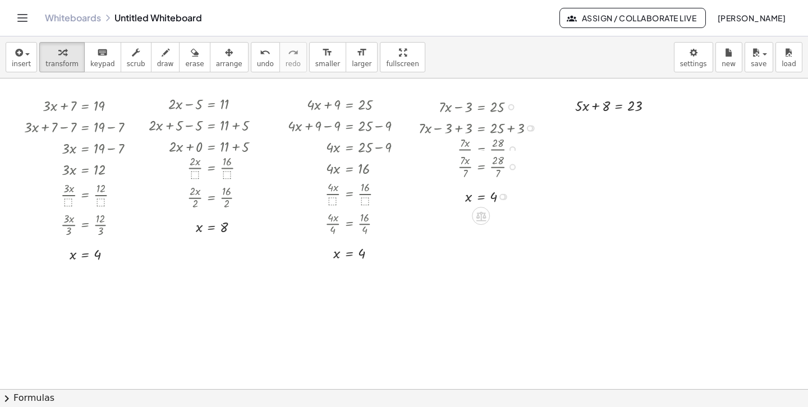
click at [481, 167] on div "· 7 · x · 7 = · 28 · 7" at bounding box center [481, 167] width 0 height 0
click at [618, 130] on icon at bounding box center [619, 126] width 10 height 10
click at [600, 125] on div "−" at bounding box center [596, 126] width 18 height 18
click at [600, 105] on div at bounding box center [619, 104] width 150 height 21
drag, startPoint x: 605, startPoint y: 106, endPoint x: 590, endPoint y: 106, distance: 15.7
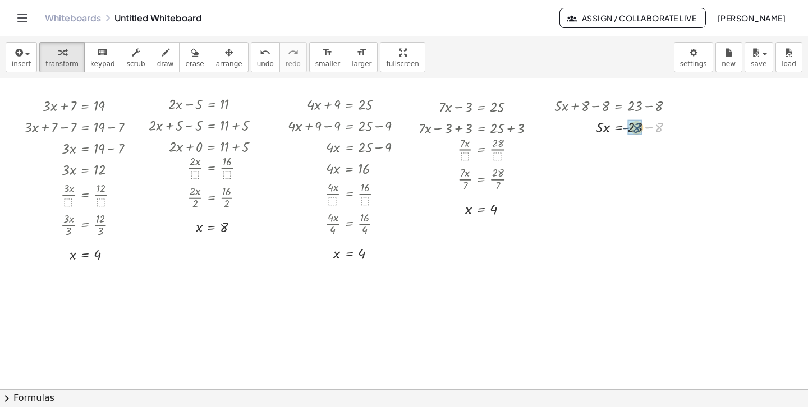
drag, startPoint x: 660, startPoint y: 128, endPoint x: 642, endPoint y: 128, distance: 18.0
click at [645, 127] on div at bounding box center [644, 127] width 6 height 6
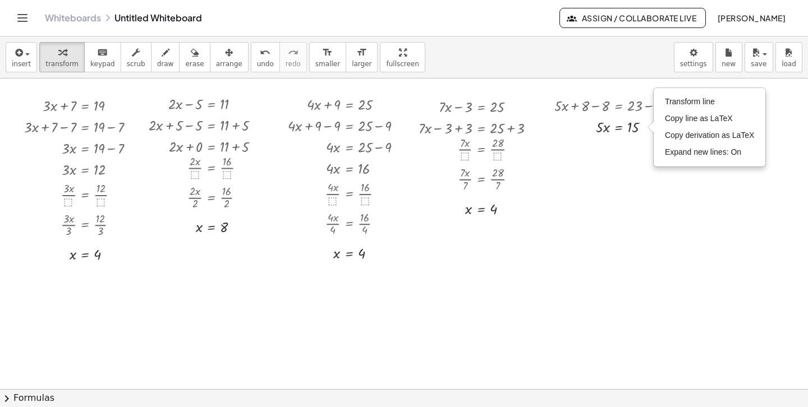
click at [640, 168] on div at bounding box center [404, 410] width 808 height 680
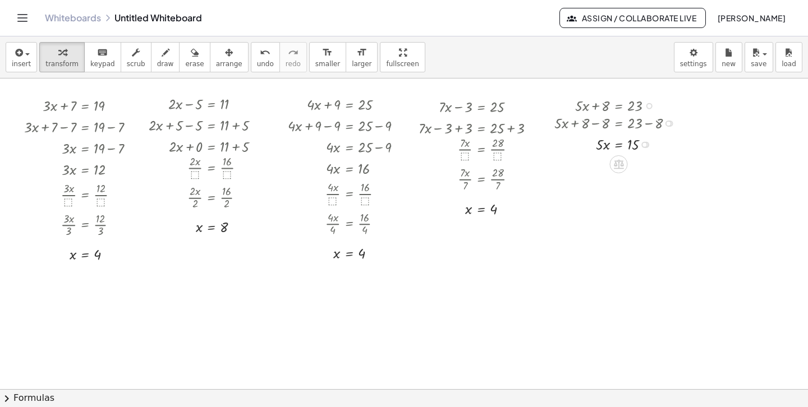
drag, startPoint x: 645, startPoint y: 126, endPoint x: 646, endPoint y: 147, distance: 21.4
click at [618, 145] on div "· 5 · x = 15 Transform line Copy line as LaTeX Copy derivation as LaTeX Expand …" at bounding box center [618, 145] width 0 height 0
click at [617, 166] on icon at bounding box center [619, 169] width 10 height 10
click at [645, 171] on div "÷" at bounding box center [641, 168] width 18 height 18
click at [600, 155] on div at bounding box center [619, 147] width 140 height 30
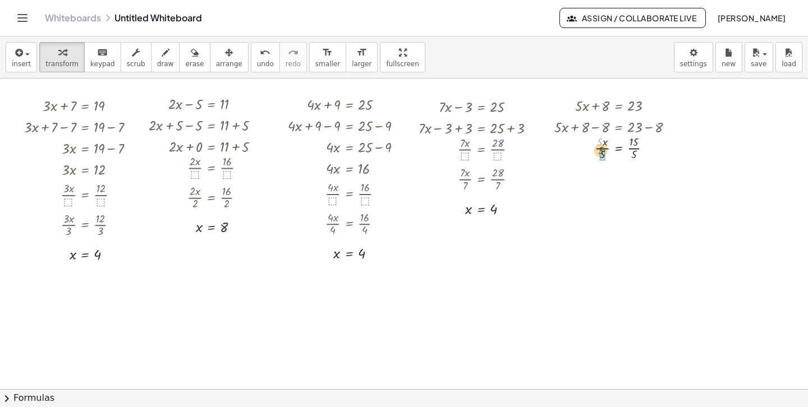
drag, startPoint x: 598, startPoint y: 141, endPoint x: 601, endPoint y: 156, distance: 14.9
drag, startPoint x: 647, startPoint y: 149, endPoint x: 647, endPoint y: 170, distance: 21.3
click at [618, 166] on div "x = 15 · · 5 Transform line Copy line as LaTeX Copy derivation as LaTeX Expand …" at bounding box center [618, 166] width 0 height 0
drag, startPoint x: 634, startPoint y: 171, endPoint x: 635, endPoint y: 186, distance: 15.2
drag, startPoint x: 643, startPoint y: 149, endPoint x: 643, endPoint y: 172, distance: 23.0
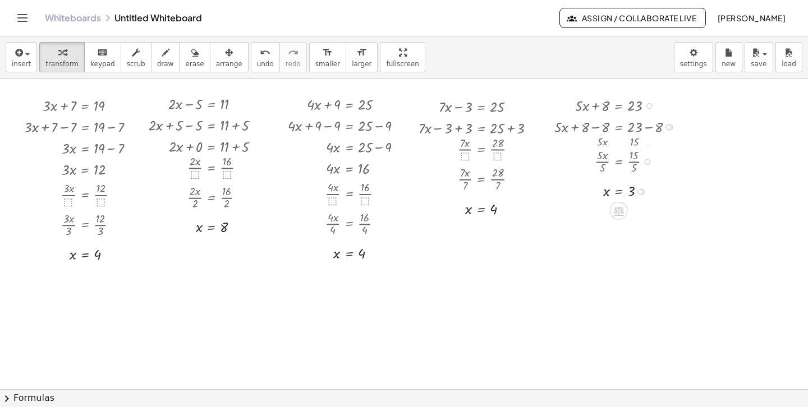
click at [618, 162] on div "· 5 · x · 5 = · 15 · 5" at bounding box center [618, 162] width 0 height 0
drag, startPoint x: 644, startPoint y: 209, endPoint x: 644, endPoint y: 232, distance: 23.0
click at [618, 221] on div "x = 3 Transform line Copy line as LaTeX Copy derivation as LaTeX Expand new lin…" at bounding box center [618, 221] width 0 height 0
